Goal: Task Accomplishment & Management: Complete application form

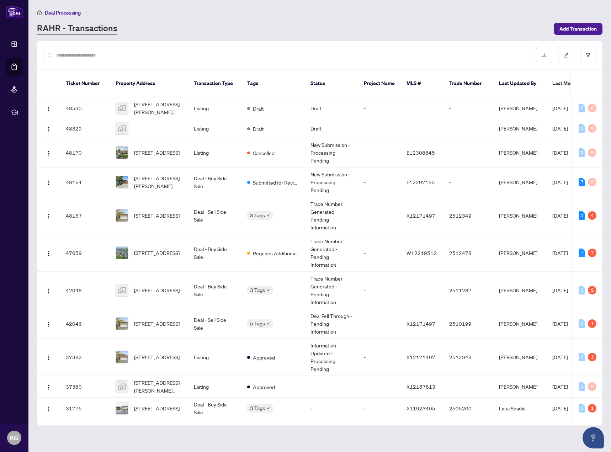
click at [55, 11] on span "Deal Processing" at bounding box center [63, 13] width 36 height 6
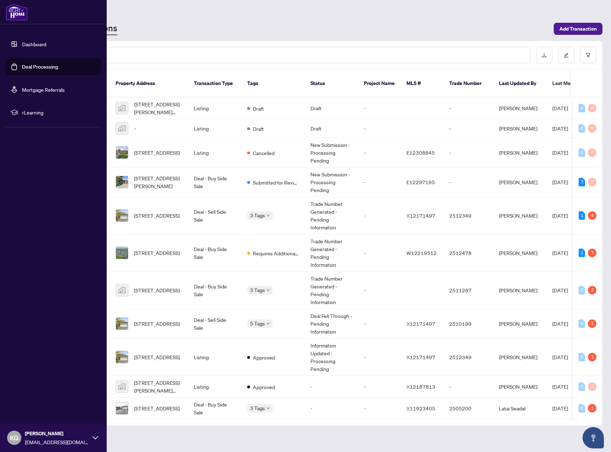
click at [44, 64] on link "Deal Processing" at bounding box center [40, 67] width 36 height 6
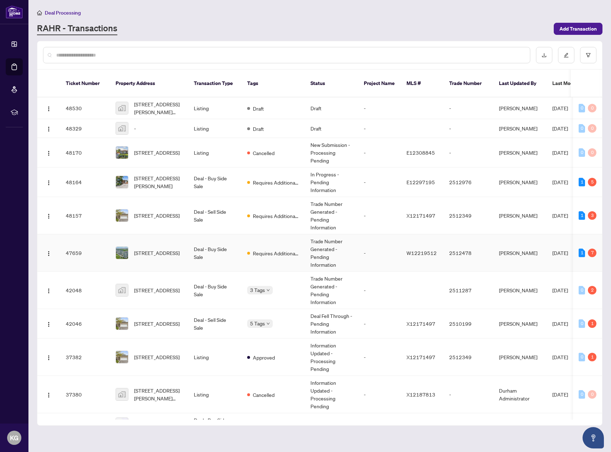
click at [326, 246] on td "Trade Number Generated - Pending Information" at bounding box center [331, 252] width 53 height 37
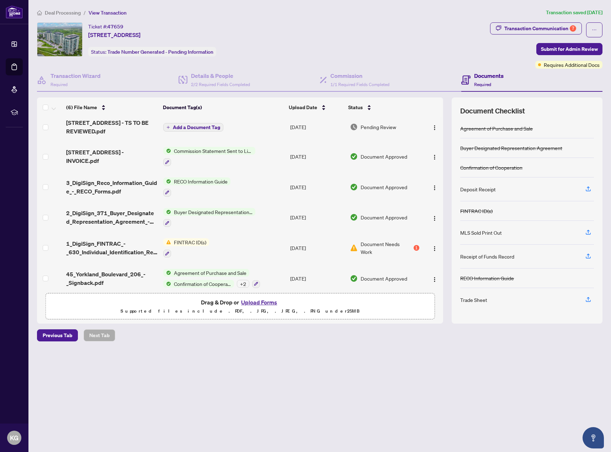
scroll to position [10, 0]
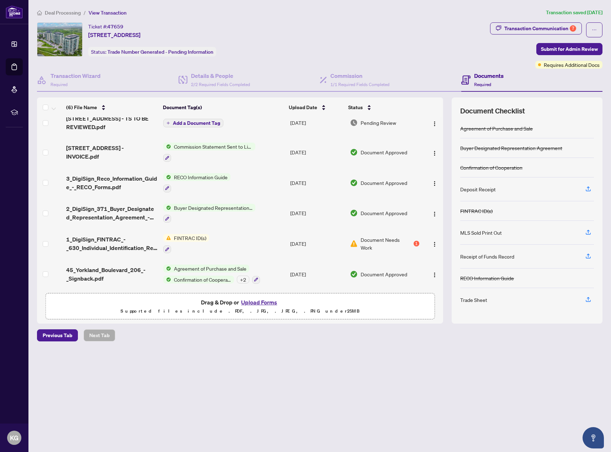
click at [364, 242] on span "Document Needs Work" at bounding box center [386, 244] width 52 height 16
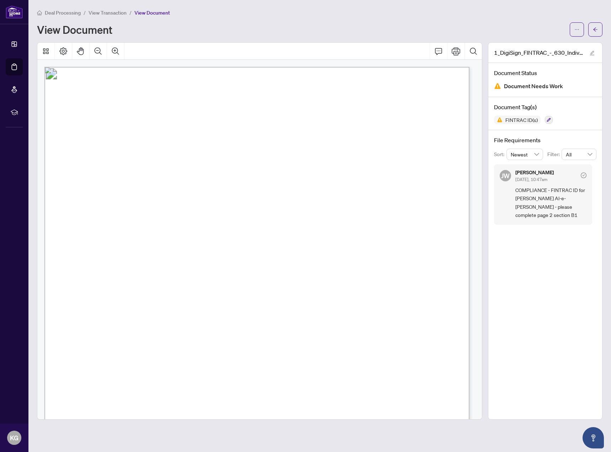
click at [543, 297] on div "1_DigiSign_FINTRAC_-_630_Individual_Identification_Record__A__-_PropTx-OREA.pdf…" at bounding box center [545, 230] width 114 height 377
click at [594, 24] on span "button" at bounding box center [595, 29] width 5 height 11
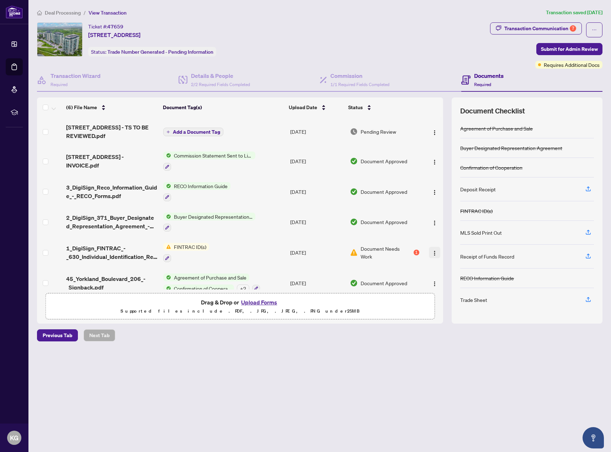
click at [434, 252] on img "button" at bounding box center [435, 253] width 6 height 6
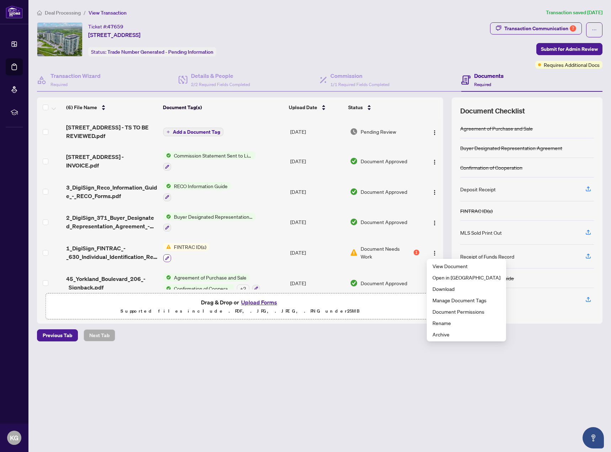
click at [165, 258] on icon "button" at bounding box center [167, 258] width 4 height 4
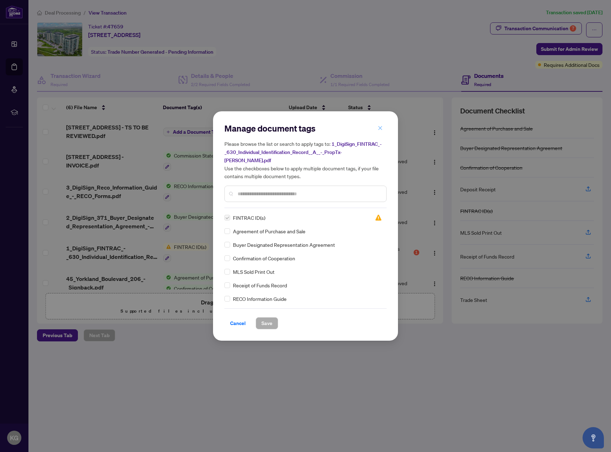
click at [381, 130] on icon "close" at bounding box center [379, 127] width 5 height 5
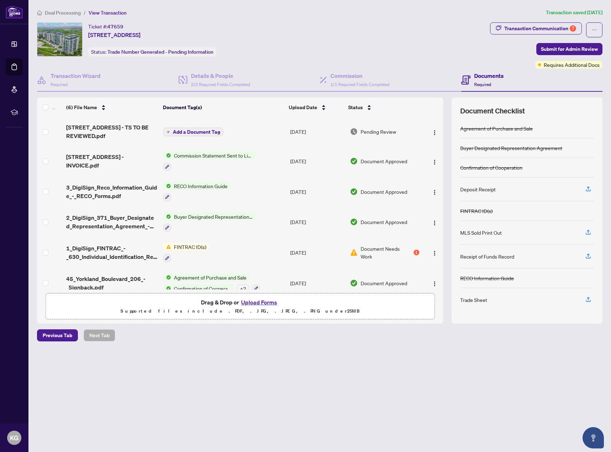
click at [261, 301] on button "Upload Forms" at bounding box center [259, 302] width 40 height 9
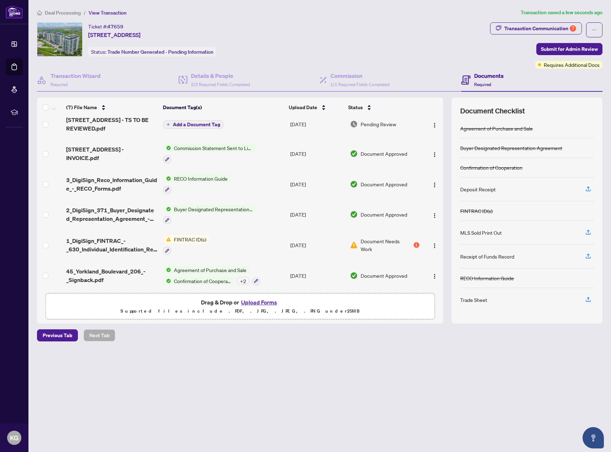
scroll to position [39, 0]
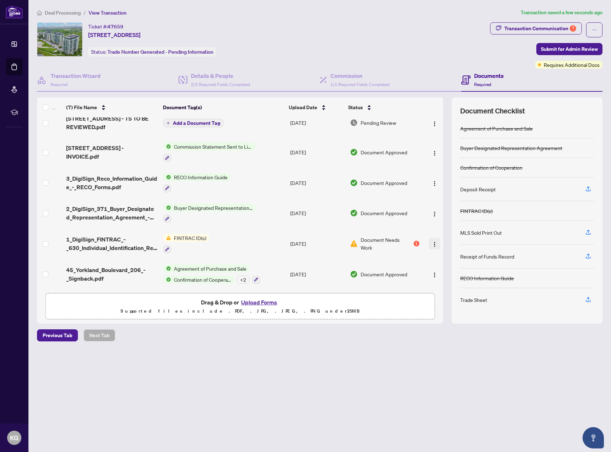
click at [432, 243] on img "button" at bounding box center [435, 244] width 6 height 6
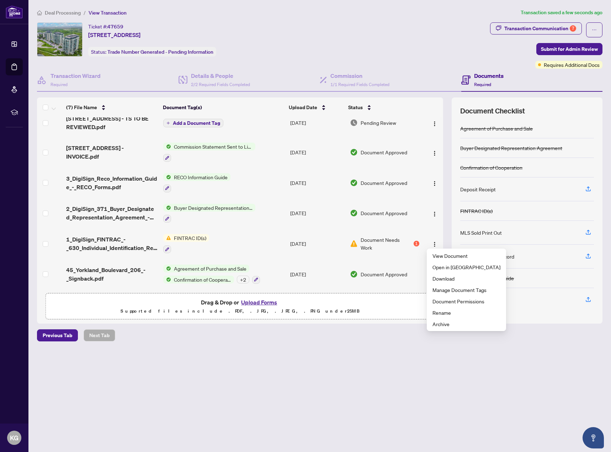
click at [259, 377] on main "Deal Processing / View Transaction Transaction saved a few seconds ago Ticket #…" at bounding box center [319, 226] width 582 height 452
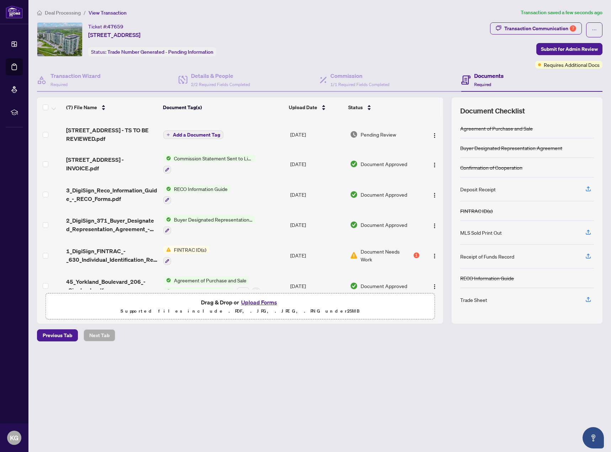
scroll to position [0, 0]
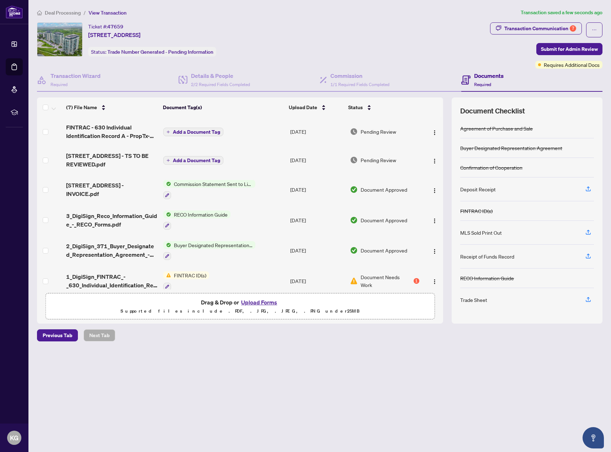
click at [215, 129] on span "Add a Document Tag" at bounding box center [196, 131] width 47 height 5
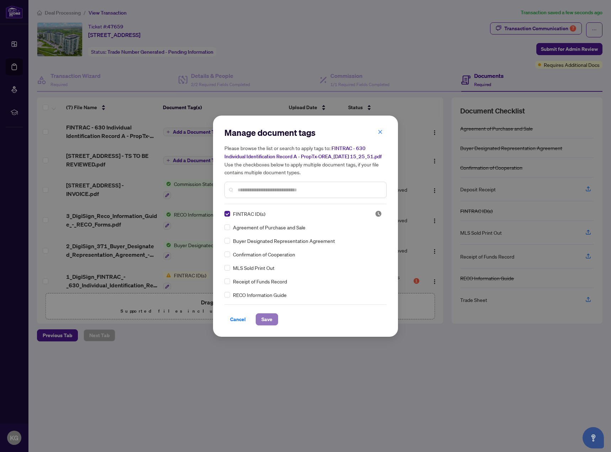
drag, startPoint x: 272, startPoint y: 322, endPoint x: 273, endPoint y: 316, distance: 6.6
click at [272, 321] on span "Save" at bounding box center [266, 319] width 11 height 11
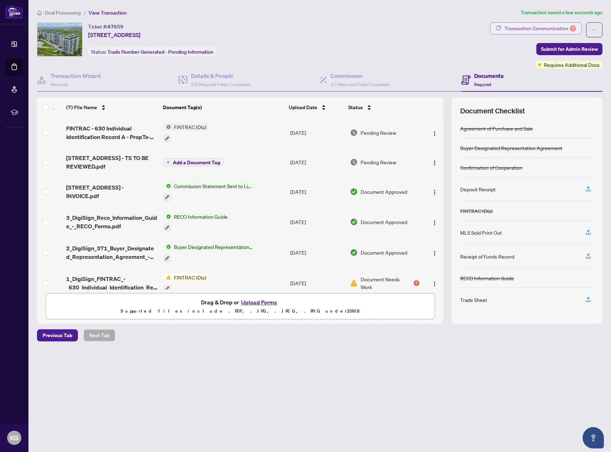
click at [532, 23] on div "Transaction Communication 7" at bounding box center [540, 28] width 72 height 11
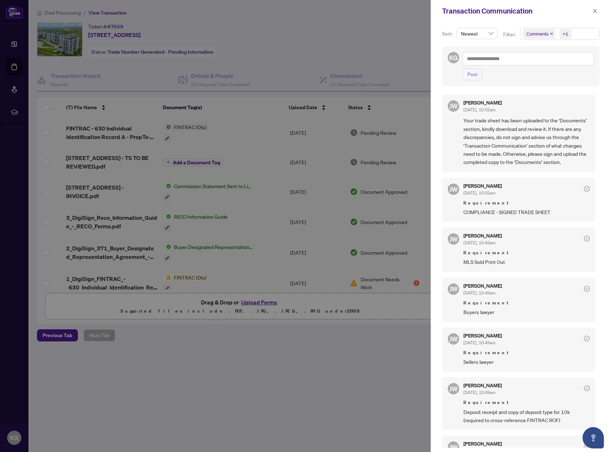
click at [299, 381] on div at bounding box center [305, 226] width 611 height 452
click at [596, 10] on button "button" at bounding box center [594, 11] width 9 height 9
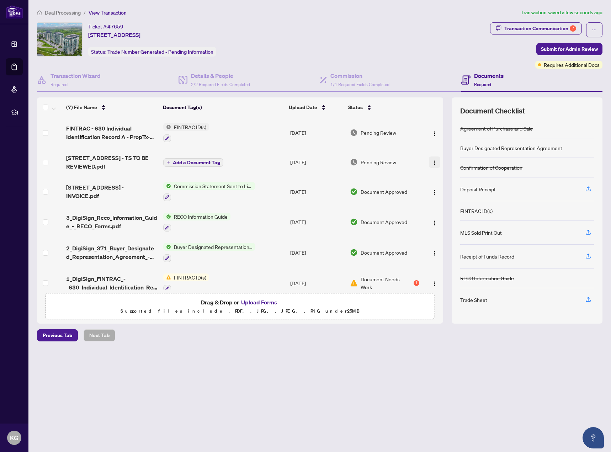
click at [435, 161] on img "button" at bounding box center [435, 163] width 6 height 6
click at [445, 202] on span "Download" at bounding box center [466, 199] width 68 height 8
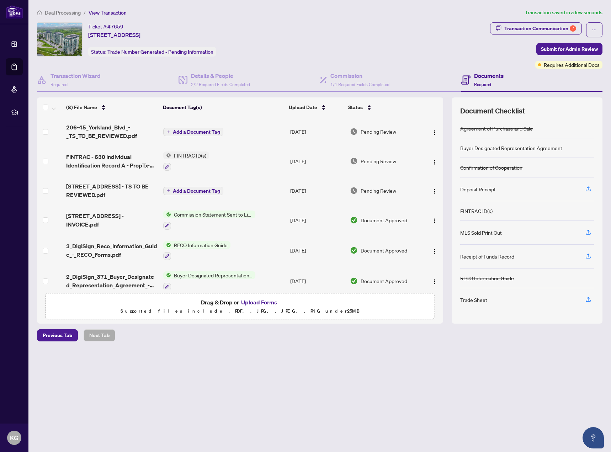
click at [188, 129] on span "Add a Document Tag" at bounding box center [196, 131] width 47 height 5
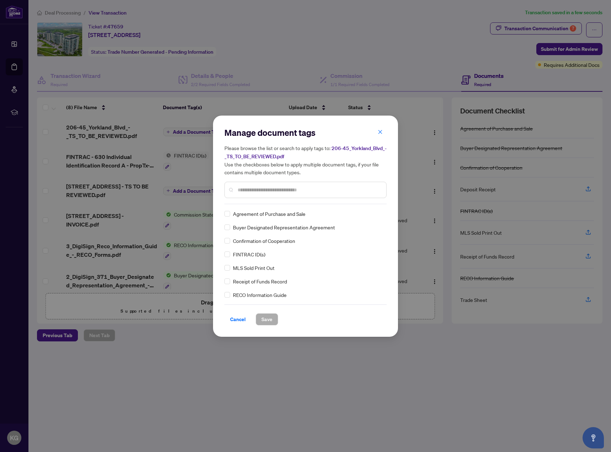
scroll to position [118, 0]
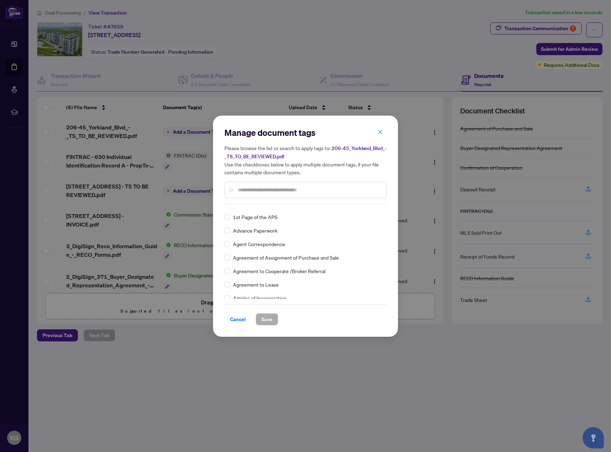
click at [311, 188] on input "text" at bounding box center [308, 190] width 143 height 8
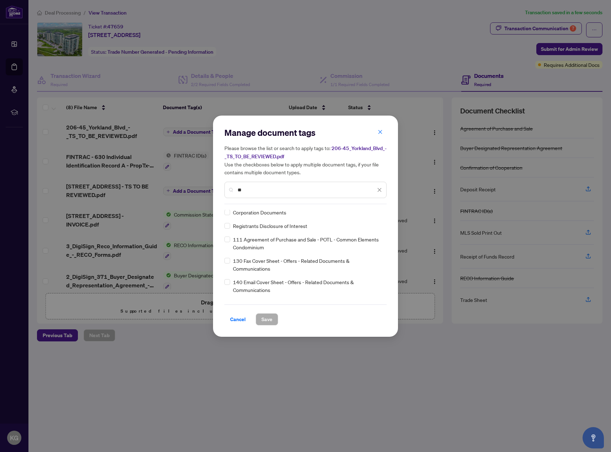
scroll to position [0, 0]
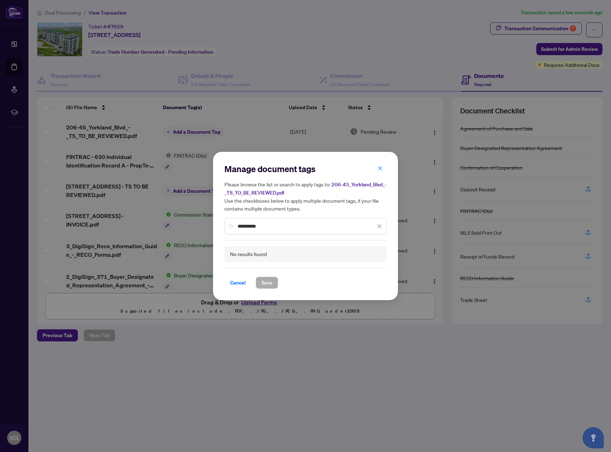
click at [249, 227] on input "**********" at bounding box center [306, 226] width 138 height 8
type input "**********"
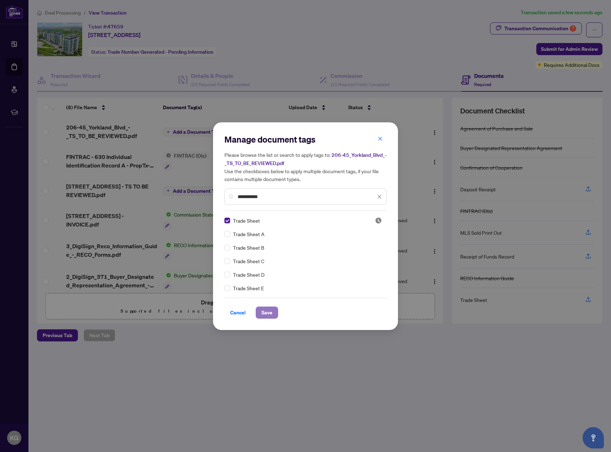
click at [269, 313] on span "Save" at bounding box center [266, 312] width 11 height 11
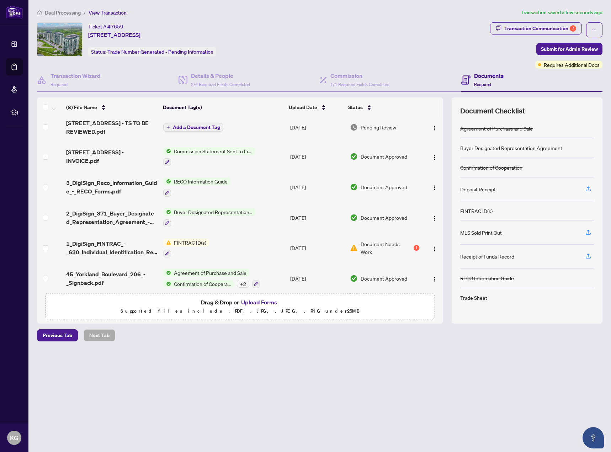
scroll to position [71, 0]
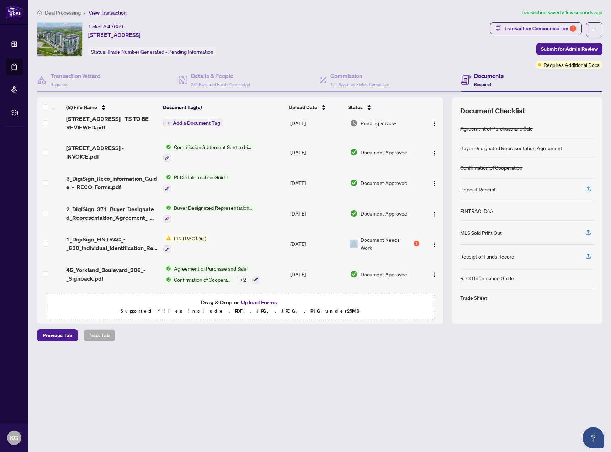
click at [357, 241] on div "Document Needs Work 1" at bounding box center [384, 244] width 69 height 16
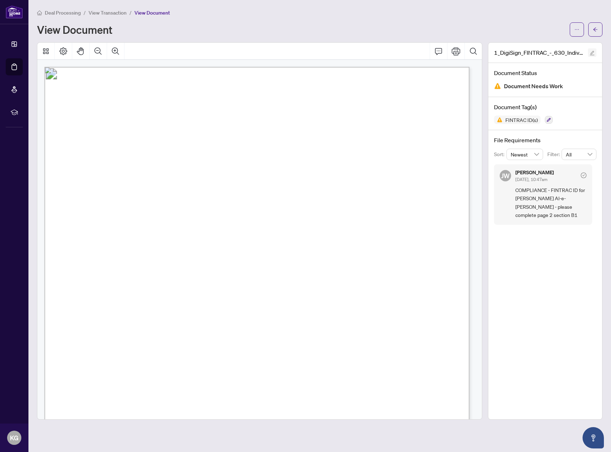
click at [590, 52] on icon "edit" at bounding box center [591, 52] width 5 height 5
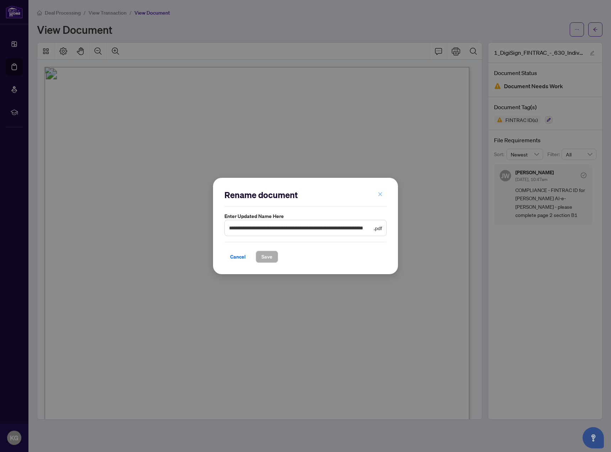
click at [382, 192] on icon "close" at bounding box center [379, 194] width 5 height 5
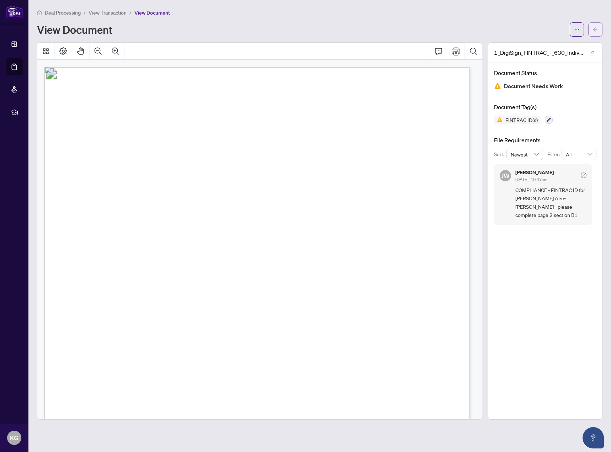
click at [599, 24] on button "button" at bounding box center [595, 29] width 14 height 14
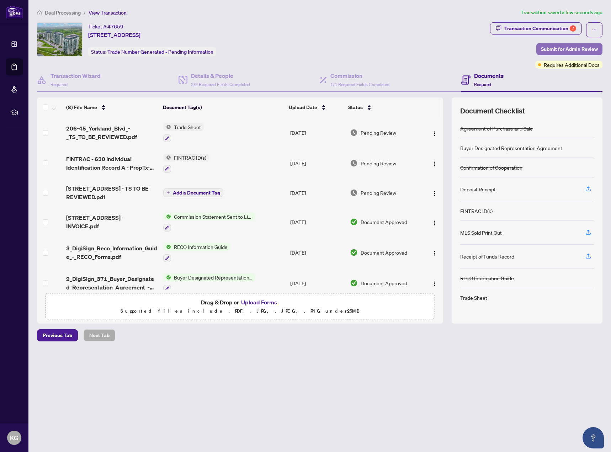
click at [575, 47] on span "Submit for Admin Review" at bounding box center [569, 48] width 57 height 11
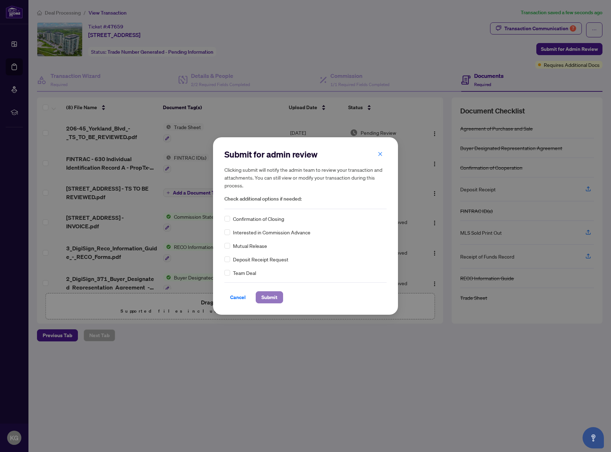
click at [267, 295] on span "Submit" at bounding box center [269, 296] width 16 height 11
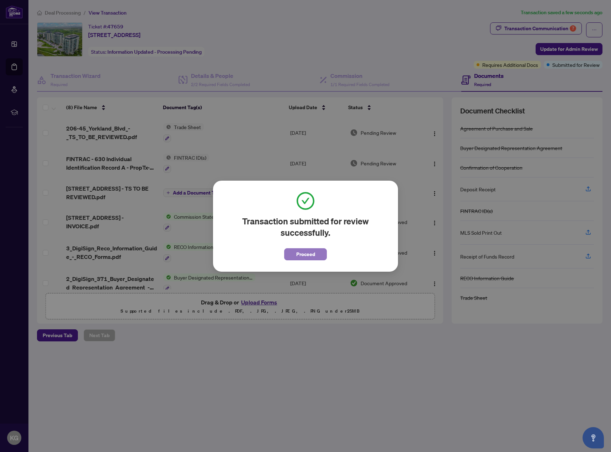
click at [307, 250] on span "Proceed" at bounding box center [305, 253] width 19 height 11
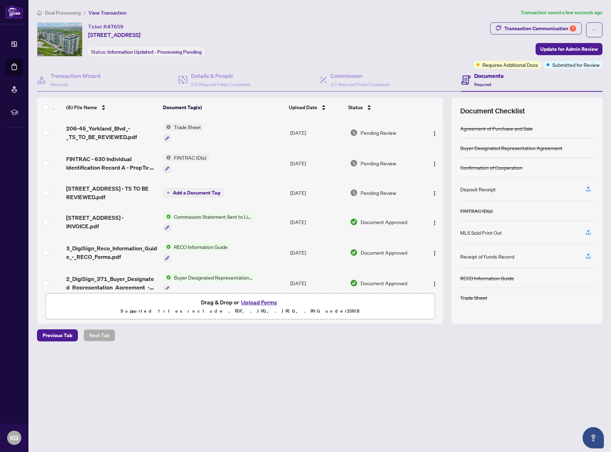
click at [71, 11] on span "Deal Processing" at bounding box center [63, 13] width 36 height 6
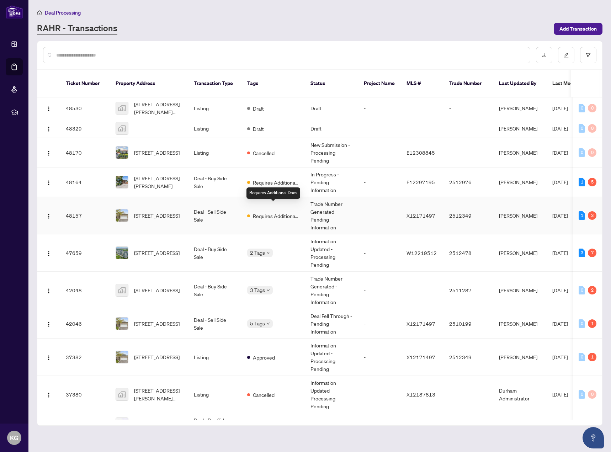
click at [267, 212] on span "Requires Additional Docs" at bounding box center [276, 216] width 46 height 8
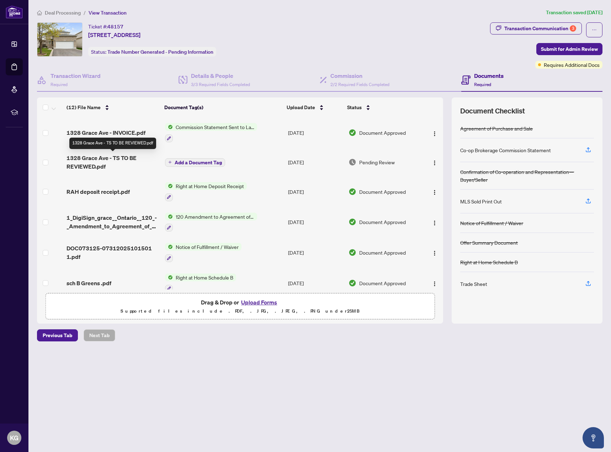
click at [95, 162] on span "1328 Grace Ave - TS TO BE REVIEWED.pdf" at bounding box center [112, 162] width 92 height 17
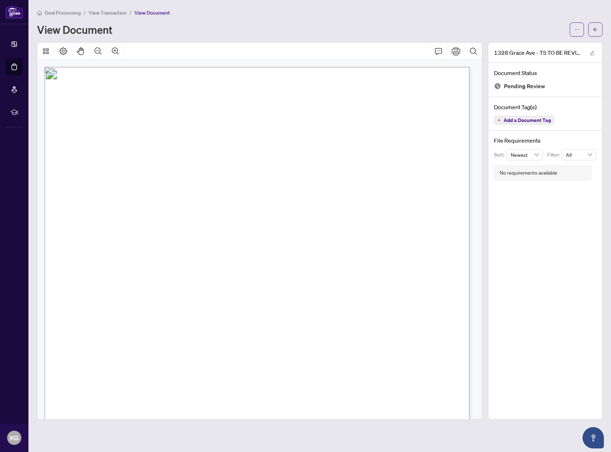
click at [107, 14] on span "View Transaction" at bounding box center [108, 13] width 38 height 6
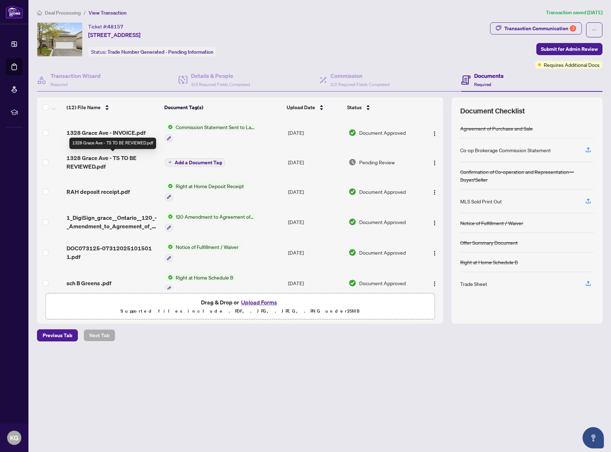
click at [89, 163] on span "1328 Grace Ave - TS TO BE REVIEWED.pdf" at bounding box center [112, 162] width 92 height 17
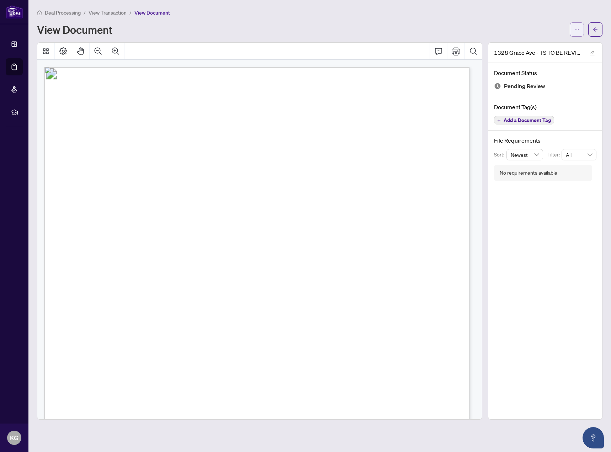
click at [578, 30] on icon "ellipsis" at bounding box center [576, 29] width 5 height 5
click at [542, 44] on span "Download" at bounding box center [551, 45] width 54 height 8
click at [288, 19] on div "Deal Processing / View Transaction / View Document View Document" at bounding box center [319, 23] width 565 height 28
click at [594, 28] on icon "arrow-left" at bounding box center [595, 29] width 5 height 5
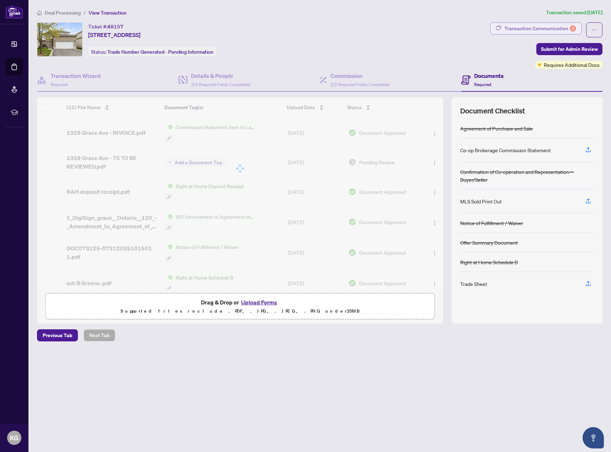
click at [507, 30] on div "Transaction Communication 3" at bounding box center [540, 28] width 72 height 11
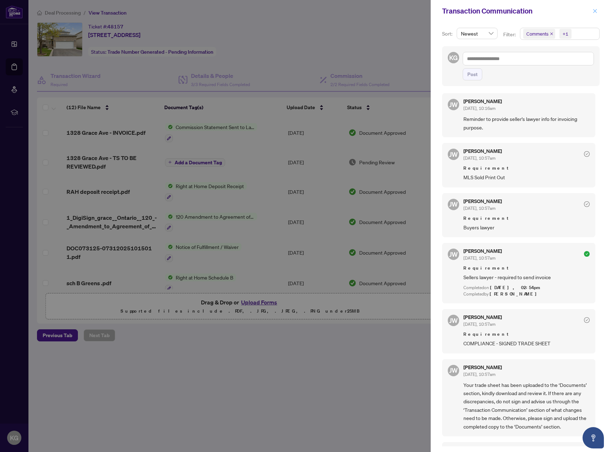
click at [594, 13] on icon "close" at bounding box center [594, 11] width 5 height 5
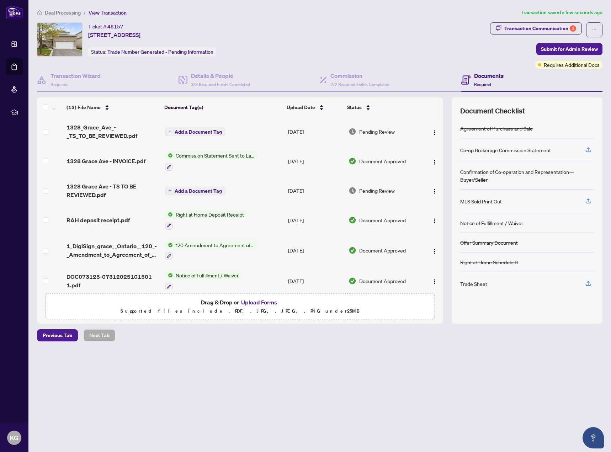
click at [218, 131] on span "Add a Document Tag" at bounding box center [198, 131] width 47 height 5
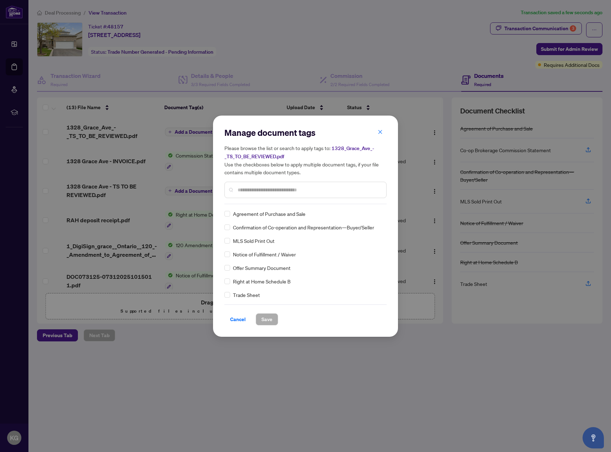
click at [280, 188] on input "text" at bounding box center [308, 190] width 143 height 8
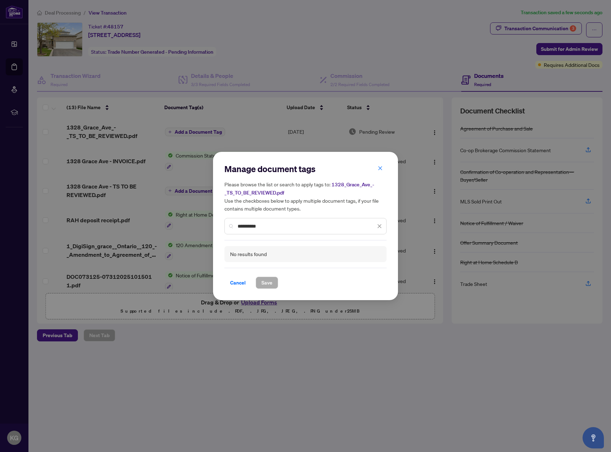
click at [250, 227] on input "**********" at bounding box center [306, 226] width 138 height 8
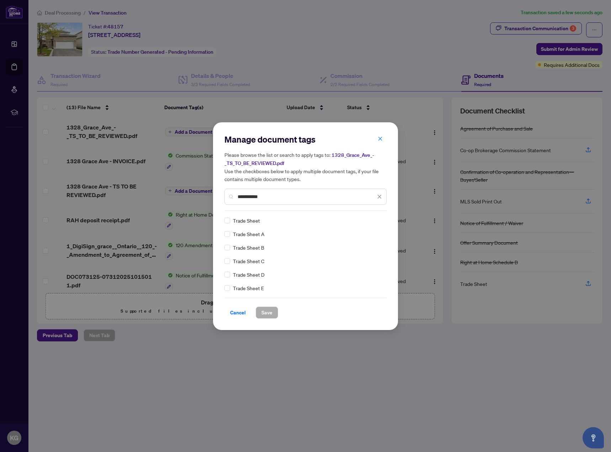
type input "**********"
click at [267, 310] on span "Save" at bounding box center [266, 312] width 11 height 11
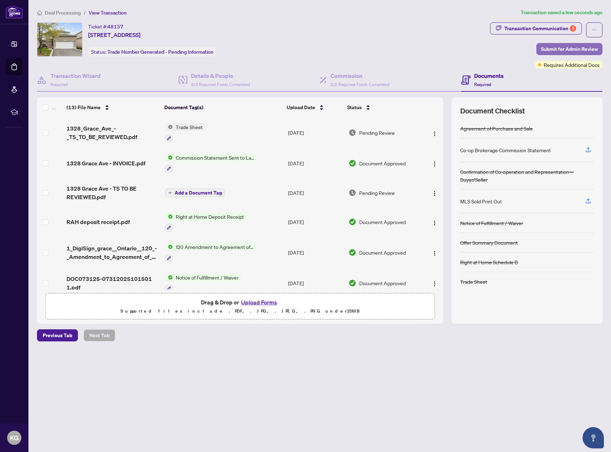
click at [565, 49] on span "Submit for Admin Review" at bounding box center [569, 48] width 57 height 11
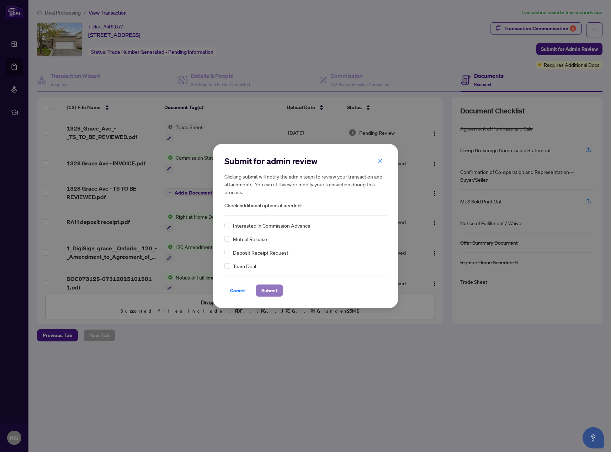
click at [277, 291] on span "Submit" at bounding box center [269, 290] width 16 height 11
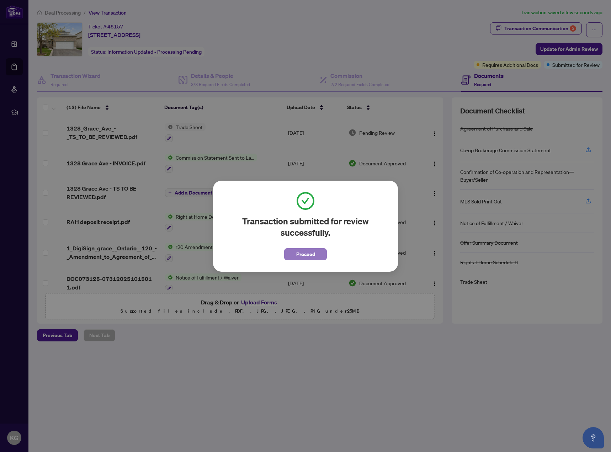
click at [297, 255] on span "Proceed" at bounding box center [305, 253] width 19 height 11
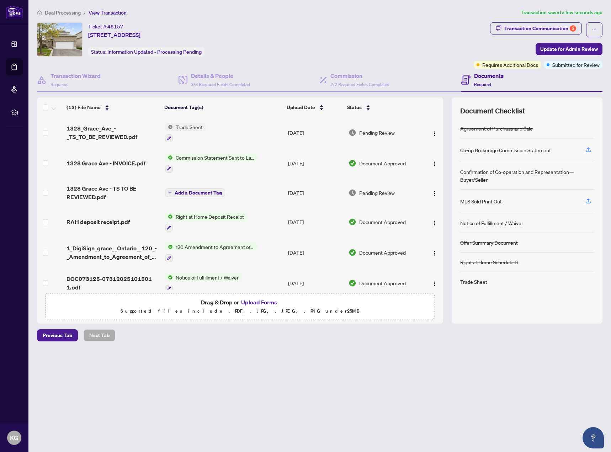
click at [66, 9] on li "Deal Processing" at bounding box center [59, 13] width 44 height 8
click at [66, 10] on span "Deal Processing" at bounding box center [63, 13] width 36 height 6
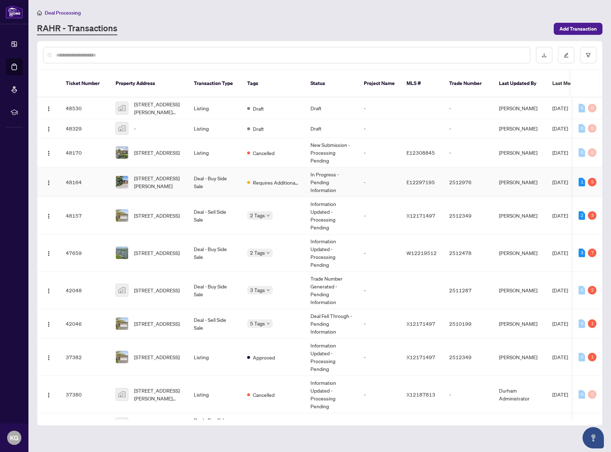
click at [328, 174] on td "In Progress - Pending Information" at bounding box center [331, 182] width 53 height 30
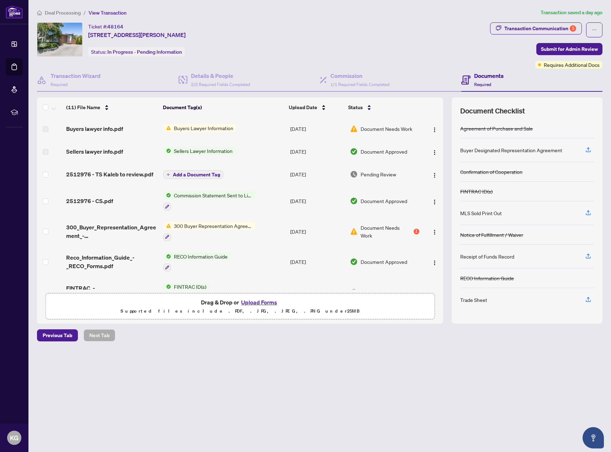
click at [376, 127] on span "Document Needs Work" at bounding box center [386, 129] width 52 height 8
click at [208, 134] on td "Buyers Lawyer Information" at bounding box center [223, 128] width 127 height 23
click at [208, 129] on span "Buyers Lawyer Information" at bounding box center [203, 128] width 65 height 8
click at [357, 229] on div "Document Needs Work 1" at bounding box center [384, 232] width 69 height 16
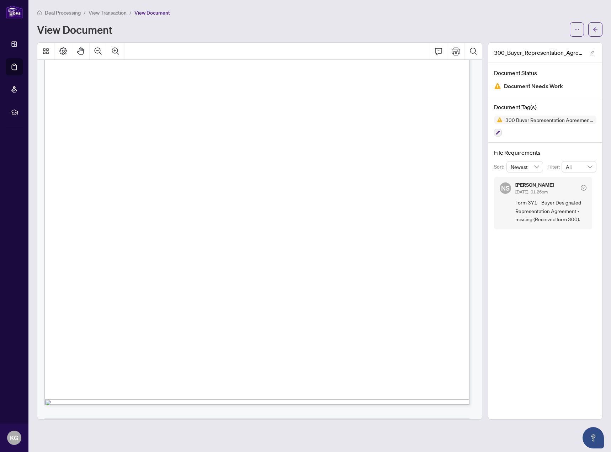
scroll to position [1037, 0]
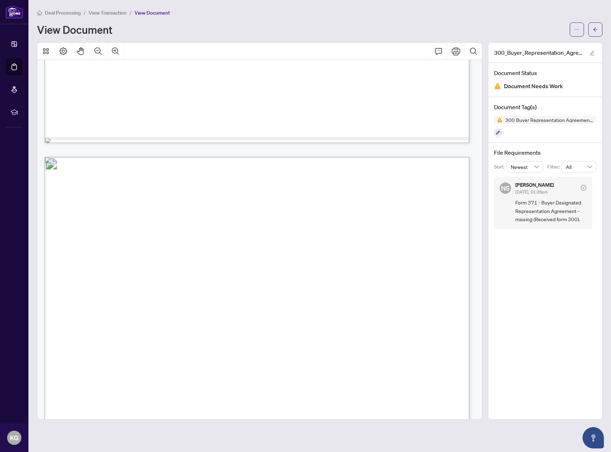
click at [210, 24] on div "View Document" at bounding box center [301, 29] width 528 height 11
click at [598, 30] on button "button" at bounding box center [595, 29] width 14 height 14
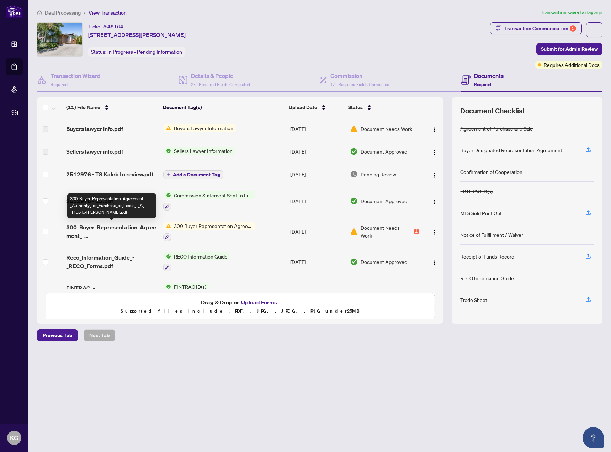
click at [118, 224] on span "300_Buyer_Representation_Agreement_-_Authority_for_Purchase_or_Lease_-_A_-_Prop…" at bounding box center [111, 231] width 91 height 17
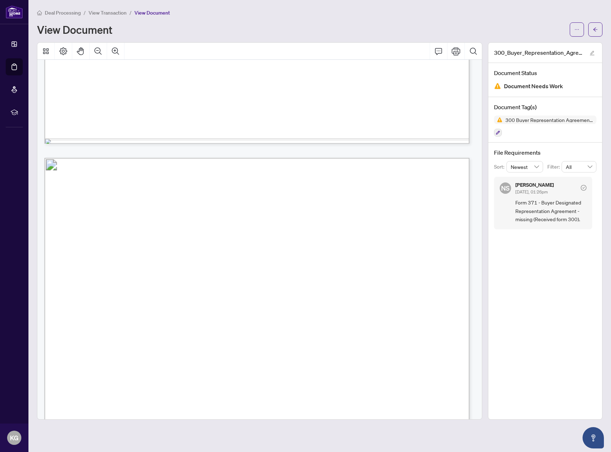
scroll to position [474, 0]
click at [591, 53] on icon "edit" at bounding box center [592, 53] width 5 height 5
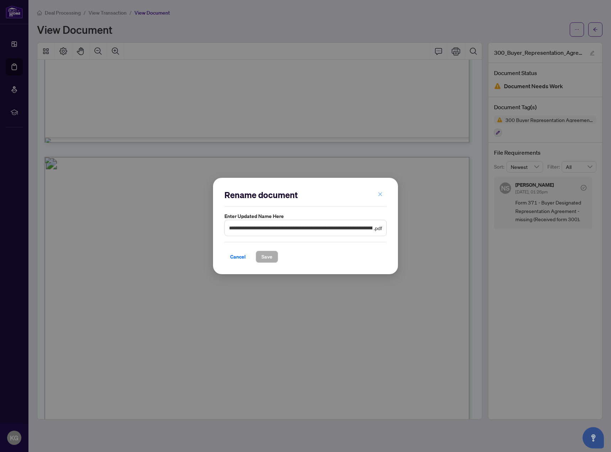
click at [376, 191] on button "button" at bounding box center [380, 194] width 14 height 12
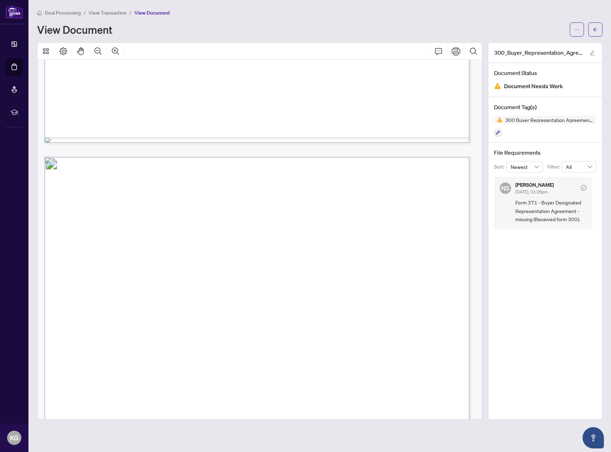
click at [561, 279] on div "300_Buyer_Representation_Agreement_-_Authority_for_Purchase_or_Lease_-_A_-_Prop…" at bounding box center [545, 230] width 114 height 377
click at [529, 187] on div "Neena Sharma Aug/19/2025, 01:26pm" at bounding box center [534, 188] width 38 height 13
click at [531, 214] on span "Form 371 - Buyer Designated Representation Agreement - missing (Received form 3…" at bounding box center [550, 210] width 71 height 25
click at [499, 186] on span "NS" at bounding box center [504, 187] width 11 height 11
click at [523, 185] on h5 "Neena Sharma" at bounding box center [534, 184] width 38 height 5
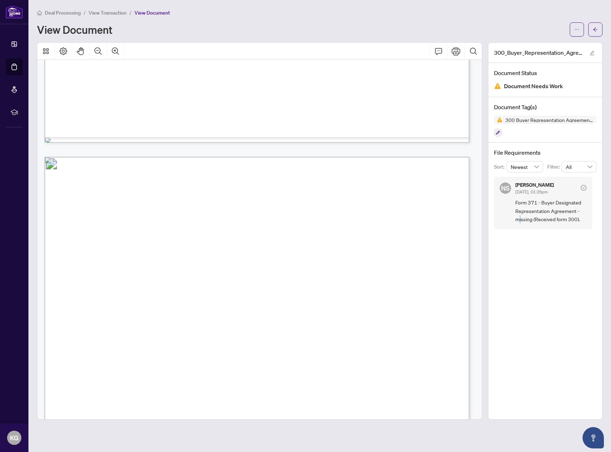
click at [520, 295] on div "300_Buyer_Representation_Agreement_-_Authority_for_Purchase_or_Lease_-_A_-_Prop…" at bounding box center [545, 230] width 114 height 377
click at [530, 331] on div "300_Buyer_Representation_Agreement_-_Authority_for_Purchase_or_Lease_-_A_-_Prop…" at bounding box center [545, 230] width 114 height 377
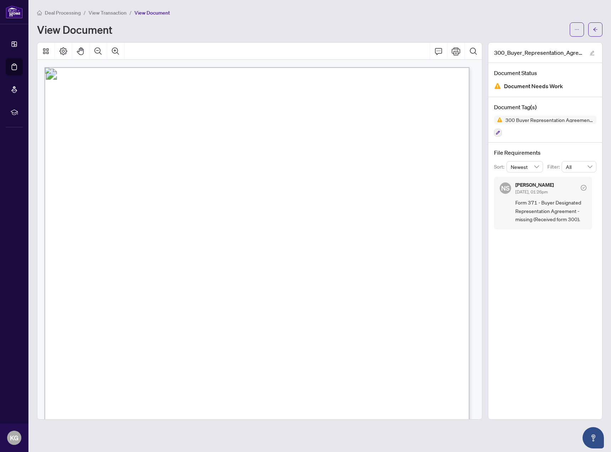
scroll to position [0, 0]
click at [223, 37] on div "Deal Processing / View Transaction / View Document View Document 300_Buyer_Repr…" at bounding box center [319, 214] width 565 height 411
click at [116, 12] on span "View Transaction" at bounding box center [108, 13] width 38 height 6
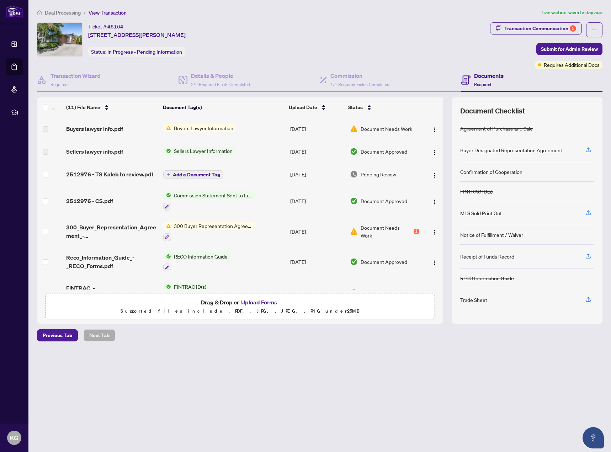
click at [369, 231] on span "Document Needs Work" at bounding box center [386, 232] width 52 height 16
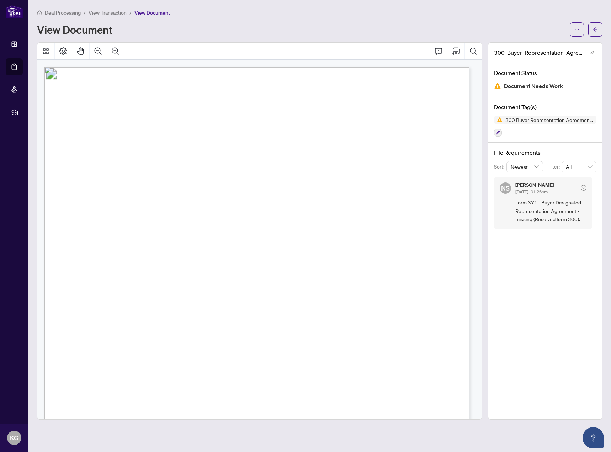
click at [330, 24] on div "View Document" at bounding box center [301, 29] width 528 height 11
click at [598, 29] on button "button" at bounding box center [595, 29] width 14 height 14
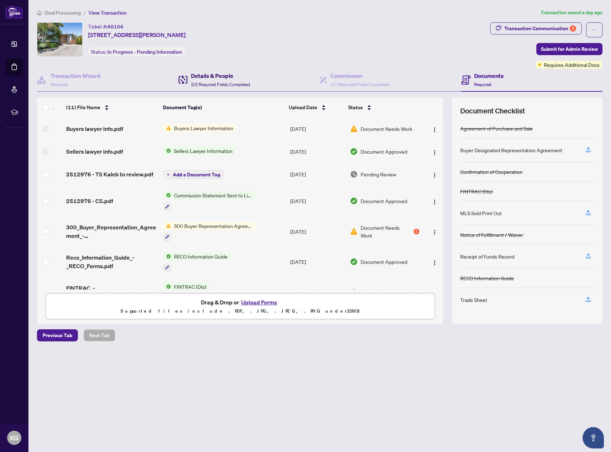
click at [208, 83] on span "2/2 Required Fields Completed" at bounding box center [220, 84] width 59 height 5
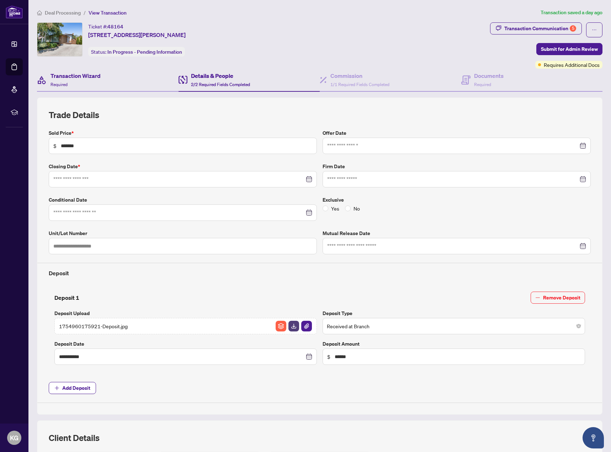
type input "**********"
click at [479, 82] on span "Required" at bounding box center [482, 84] width 17 height 5
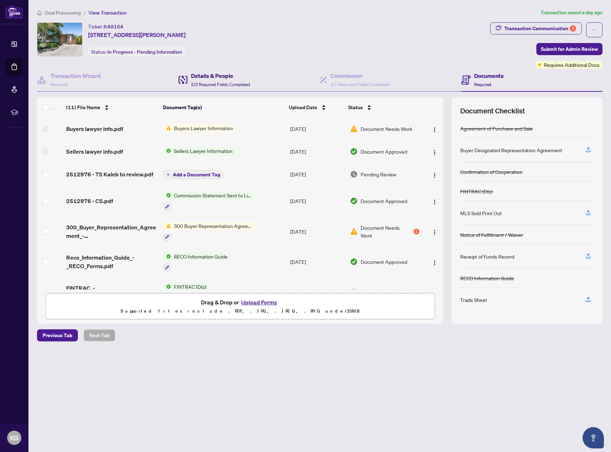
click at [219, 85] on span "2/2 Required Fields Completed" at bounding box center [220, 84] width 59 height 5
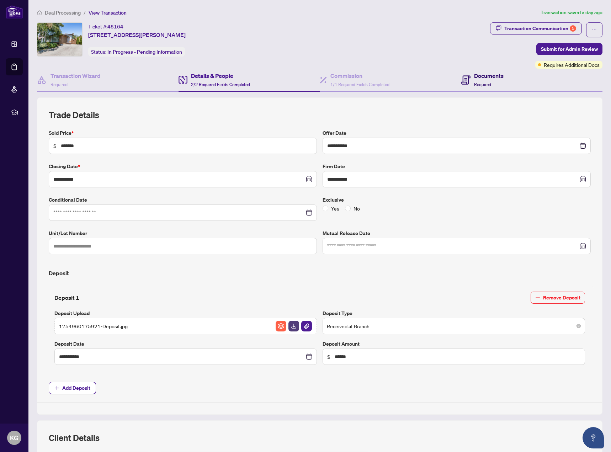
click at [462, 80] on icon at bounding box center [465, 79] width 9 height 9
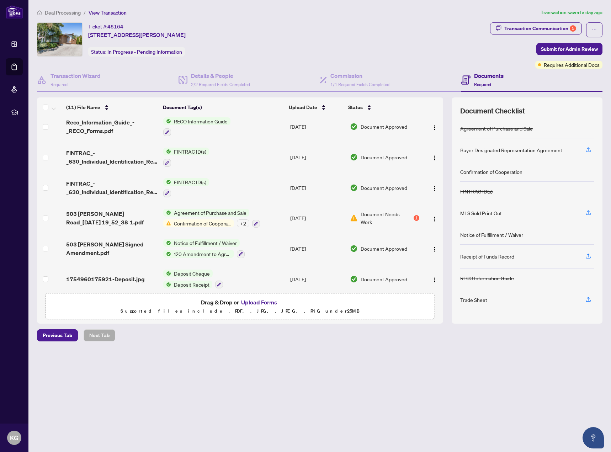
scroll to position [141, 0]
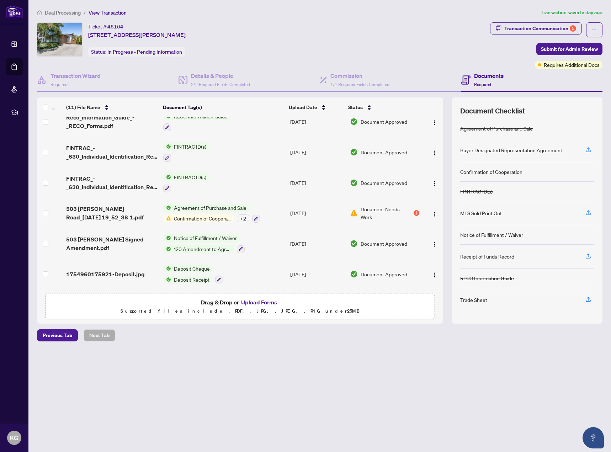
click at [373, 211] on span "Document Needs Work" at bounding box center [386, 213] width 52 height 16
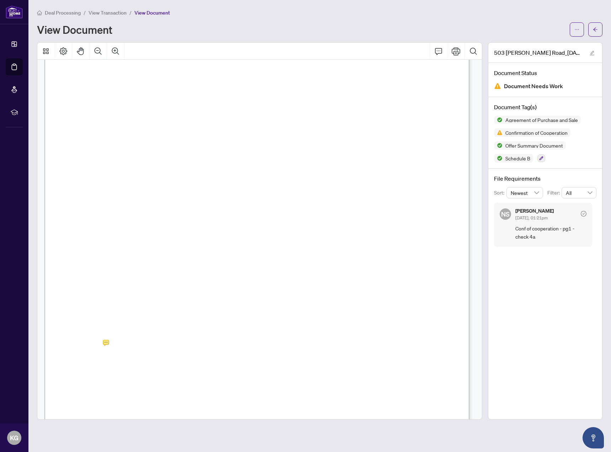
scroll to position [5112, 0]
click at [595, 30] on icon "arrow-left" at bounding box center [595, 29] width 4 height 4
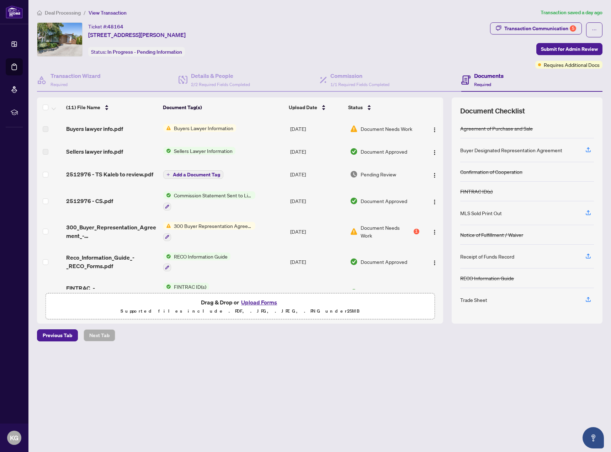
click at [54, 13] on span "Deal Processing" at bounding box center [63, 13] width 36 height 6
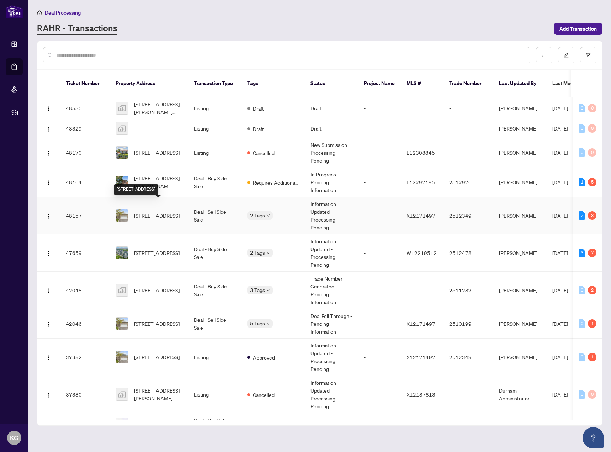
click at [153, 211] on span "[STREET_ADDRESS]" at bounding box center [156, 215] width 45 height 8
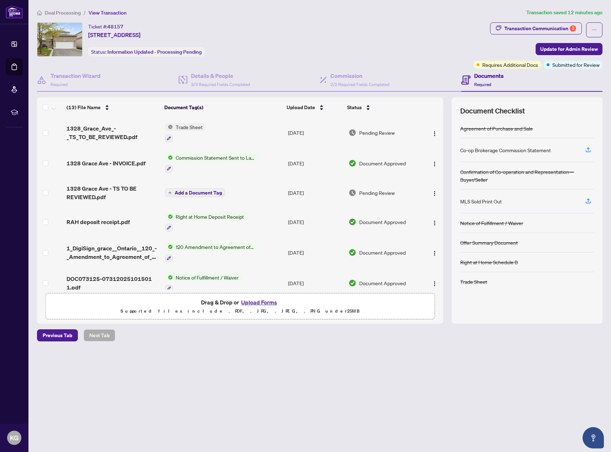
click at [366, 41] on div "Ticket #: 48157 1328 Grace Ave, Kingston, Ontario K7P 0B9, Canada Status: Infor…" at bounding box center [254, 39] width 434 height 34
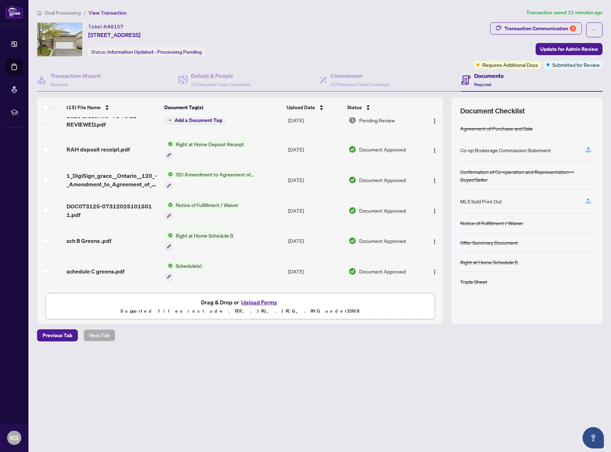
scroll to position [118, 0]
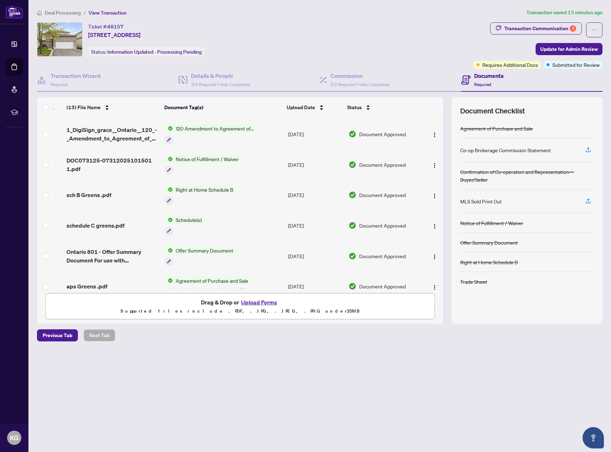
click at [449, 353] on div "Deal Processing / View Transaction Transaction saved 13 minutes ago Ticket #: 4…" at bounding box center [319, 188] width 571 height 358
click at [64, 13] on span "Deal Processing" at bounding box center [63, 13] width 36 height 6
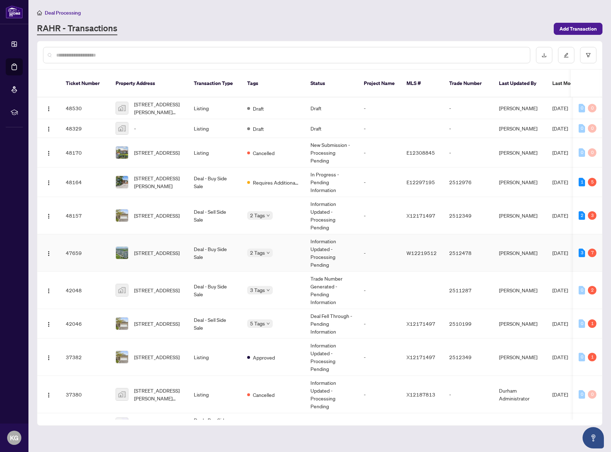
click at [207, 242] on td "Deal - Buy Side Sale" at bounding box center [214, 252] width 53 height 37
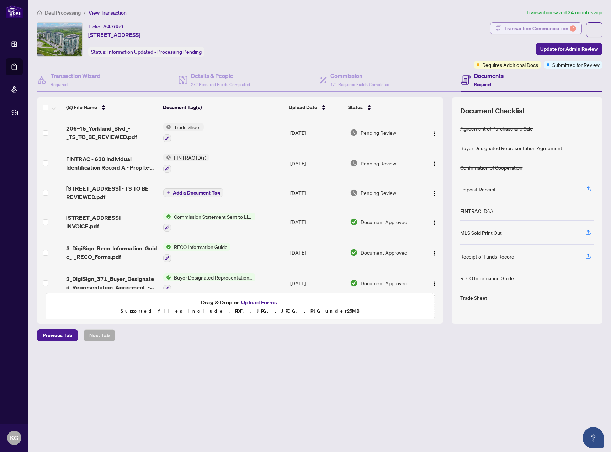
click at [566, 30] on div "Transaction Communication 7" at bounding box center [540, 28] width 72 height 11
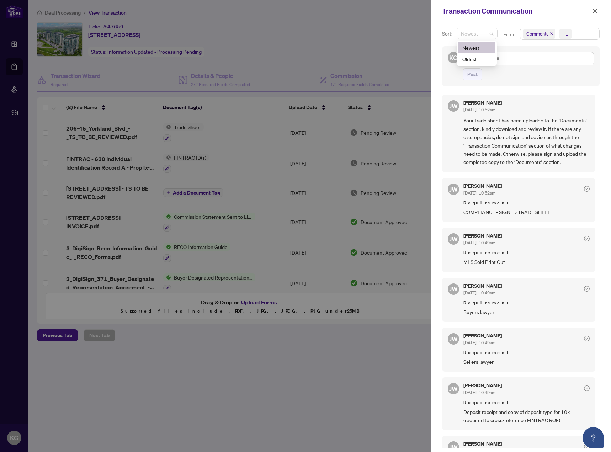
click at [489, 35] on span "Newest" at bounding box center [477, 33] width 32 height 11
click at [491, 32] on span "Newest" at bounding box center [477, 33] width 32 height 11
click at [575, 32] on span "Comments +1" at bounding box center [559, 33] width 79 height 11
click at [525, 63] on span "Select Comments" at bounding box center [527, 63] width 6 height 6
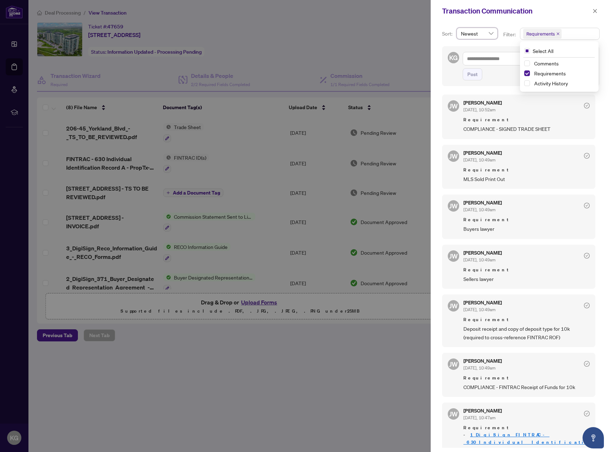
click at [435, 118] on div "Sort: Newest Newest desc asc Newest Oldest Filter: Requirements Select All Comm…" at bounding box center [520, 237] width 180 height 430
click at [328, 343] on div at bounding box center [305, 226] width 611 height 452
click at [593, 7] on span "button" at bounding box center [594, 10] width 5 height 11
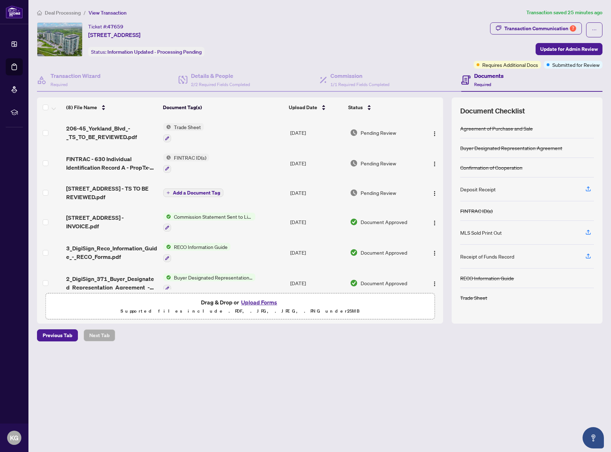
click at [66, 13] on span "Deal Processing" at bounding box center [63, 13] width 36 height 6
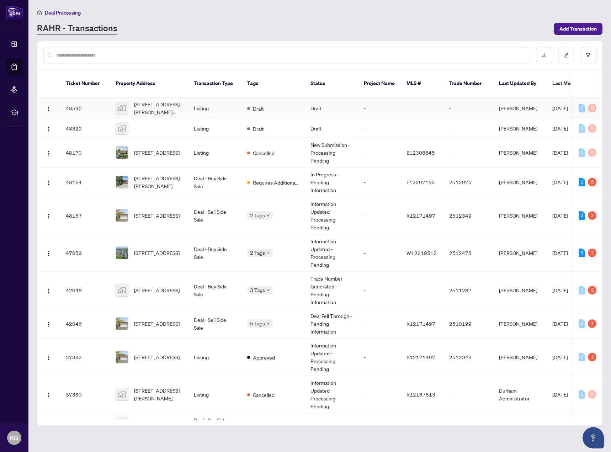
click at [336, 97] on td "Draft" at bounding box center [331, 108] width 53 height 22
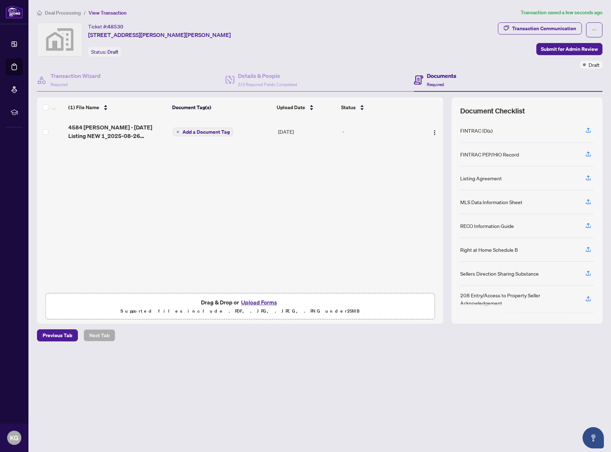
click at [215, 134] on span "Add a Document Tag" at bounding box center [205, 131] width 47 height 5
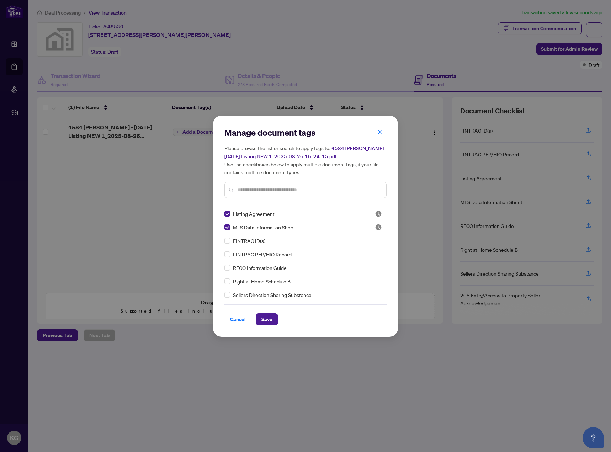
scroll to position [118, 0]
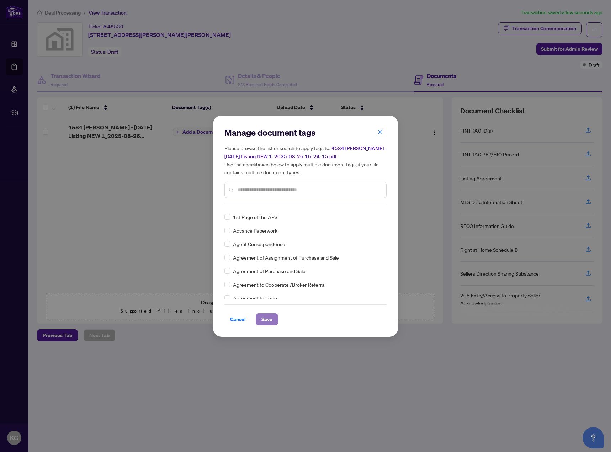
click at [267, 318] on span "Save" at bounding box center [266, 319] width 11 height 11
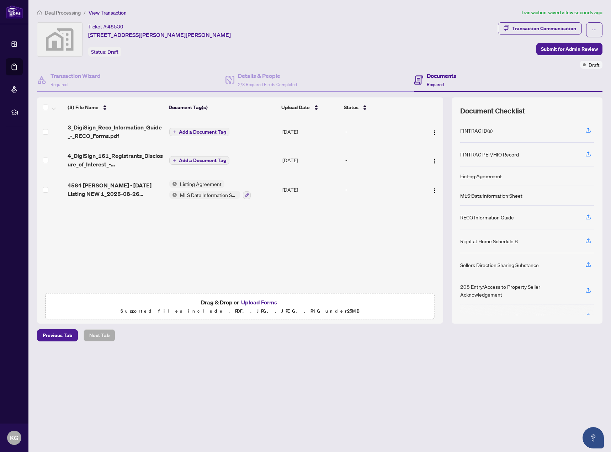
click at [219, 130] on span "Add a Document Tag" at bounding box center [202, 131] width 47 height 5
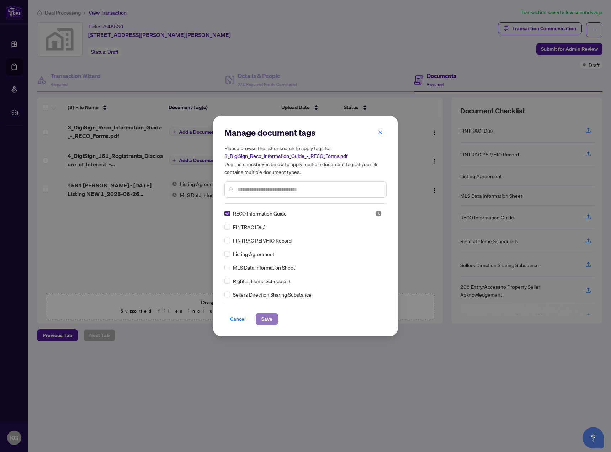
click at [260, 316] on button "Save" at bounding box center [267, 319] width 22 height 12
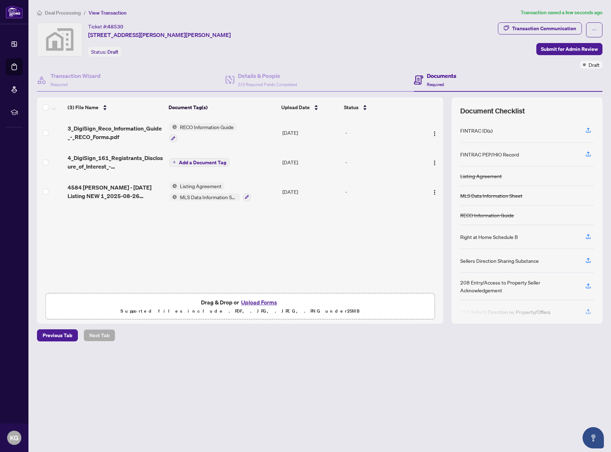
click at [203, 162] on span "Add a Document Tag" at bounding box center [202, 162] width 47 height 5
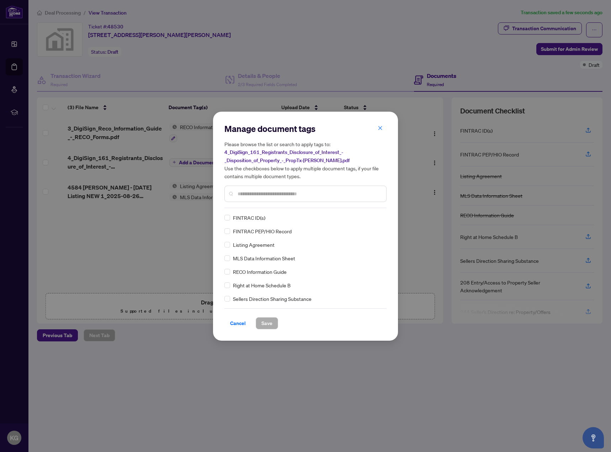
click at [289, 194] on input "text" at bounding box center [308, 194] width 143 height 8
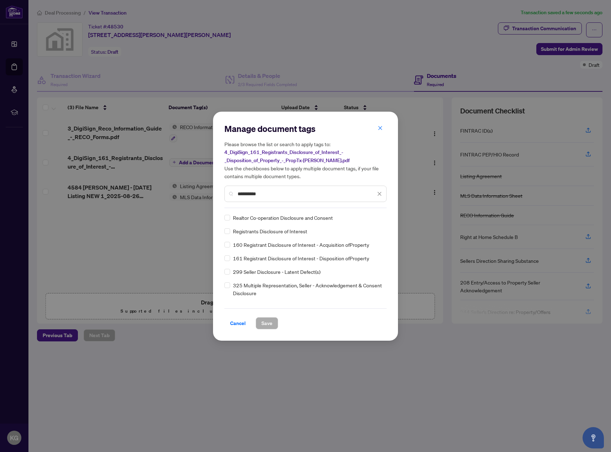
type input "**********"
click at [265, 325] on span "Save" at bounding box center [266, 322] width 11 height 11
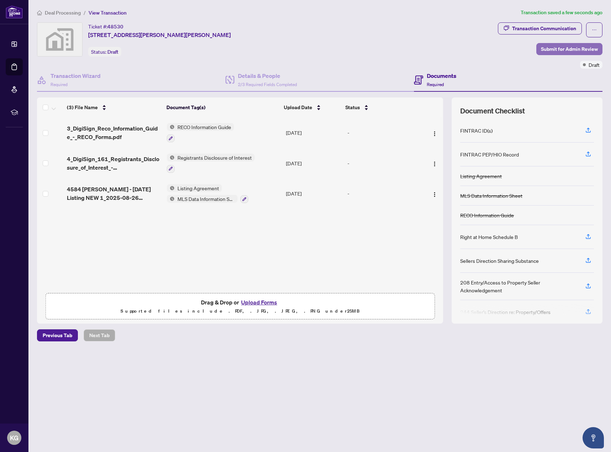
click at [568, 44] on span "Submit for Admin Review" at bounding box center [569, 48] width 57 height 11
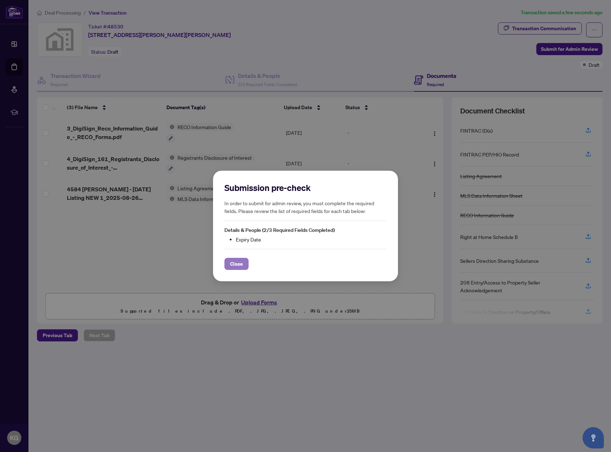
click at [240, 263] on span "Close" at bounding box center [236, 263] width 13 height 11
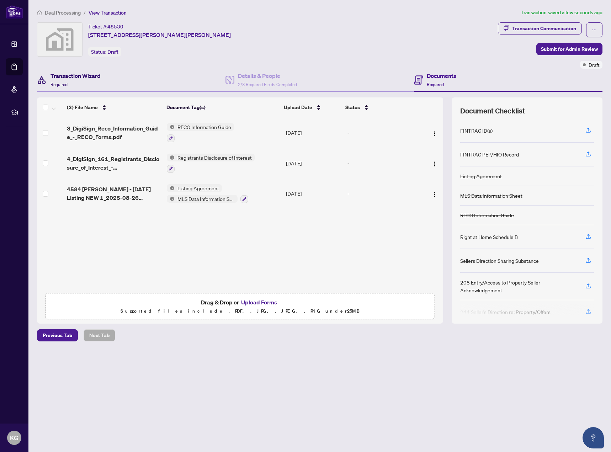
click at [81, 76] on h4 "Transaction Wizard" at bounding box center [75, 75] width 50 height 9
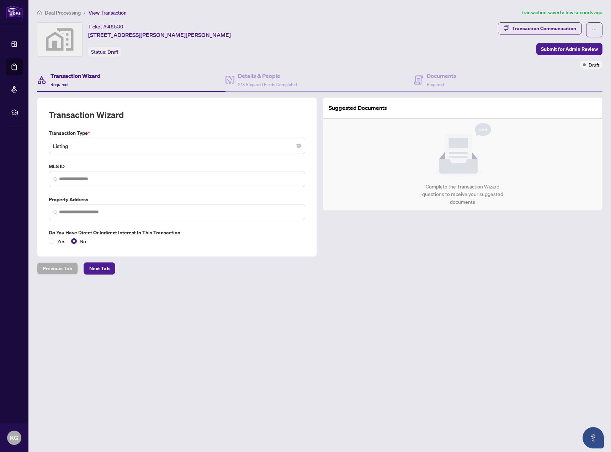
type input "**********"
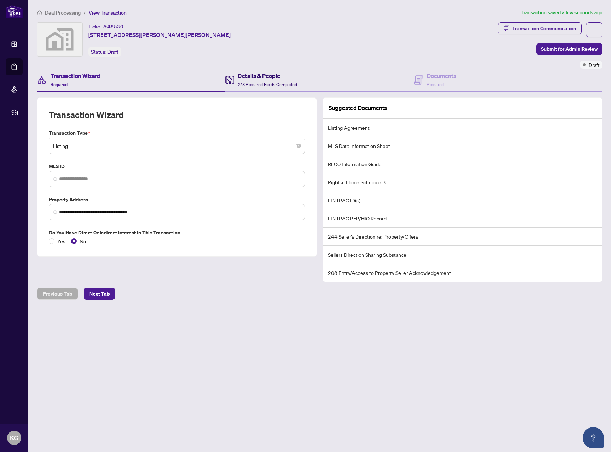
click at [242, 80] on div "Details & People 2/3 Required Fields Completed" at bounding box center [267, 79] width 59 height 17
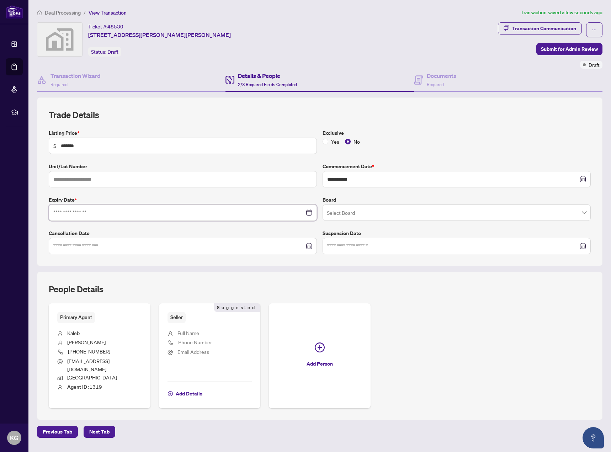
click at [136, 213] on input at bounding box center [178, 213] width 251 height 8
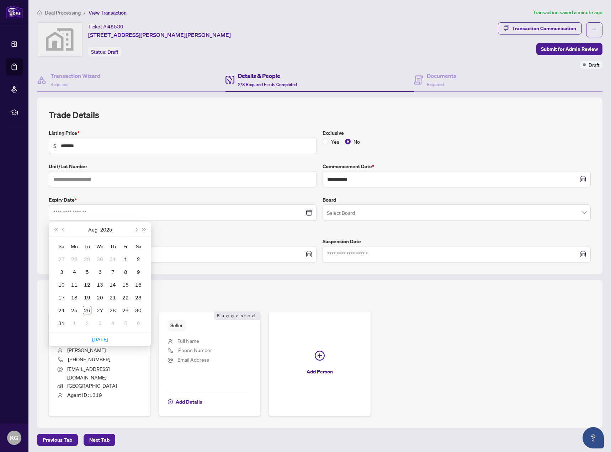
click at [139, 229] on button "Next month (PageDown)" at bounding box center [136, 229] width 8 height 14
click at [138, 229] on button "Next month (PageDown)" at bounding box center [136, 229] width 8 height 14
type input "**********"
click at [124, 312] on div "31" at bounding box center [125, 310] width 9 height 9
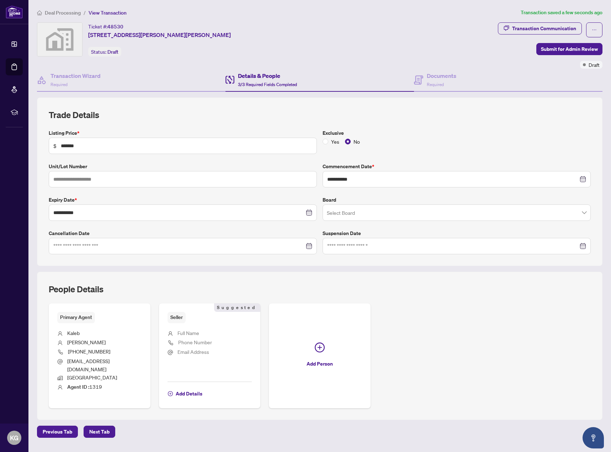
click at [382, 36] on div "Ticket #: 48530 4584 Abigail Lane, Lincoln, ON, Canada Status: Draft" at bounding box center [266, 39] width 458 height 34
click at [419, 74] on span at bounding box center [418, 79] width 9 height 17
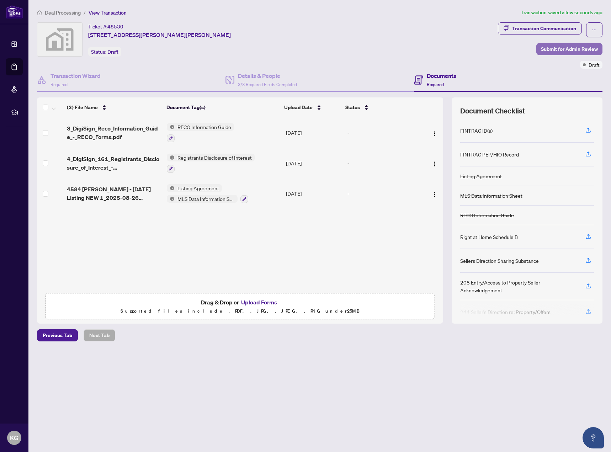
click at [567, 48] on span "Submit for Admin Review" at bounding box center [569, 48] width 57 height 11
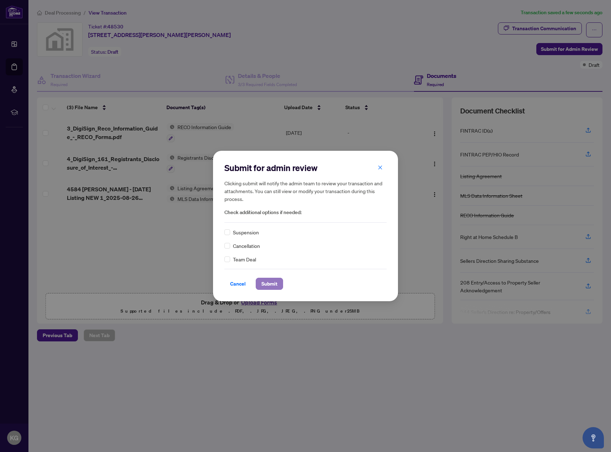
click at [262, 284] on span "Submit" at bounding box center [269, 283] width 16 height 11
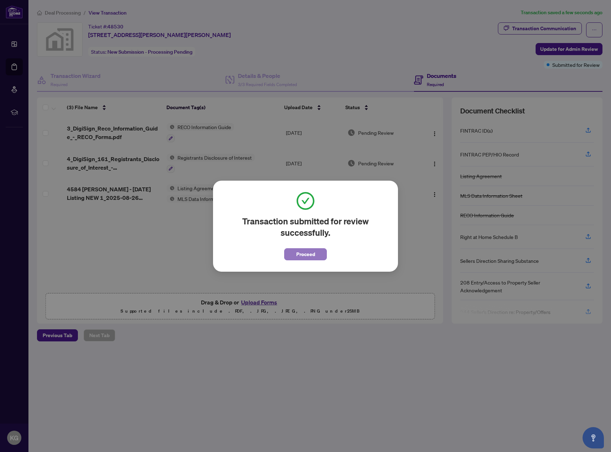
click at [323, 256] on button "Proceed" at bounding box center [305, 254] width 43 height 12
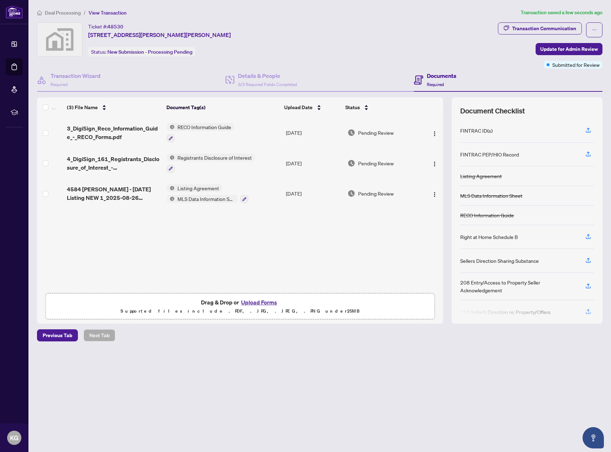
click at [50, 10] on span "Deal Processing" at bounding box center [63, 13] width 36 height 6
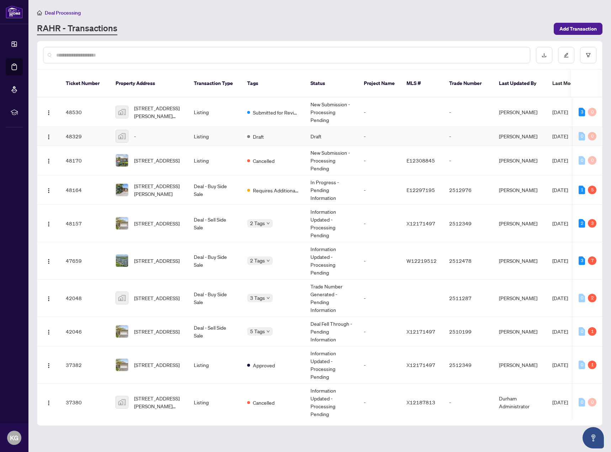
click at [318, 127] on td "Draft" at bounding box center [331, 136] width 53 height 19
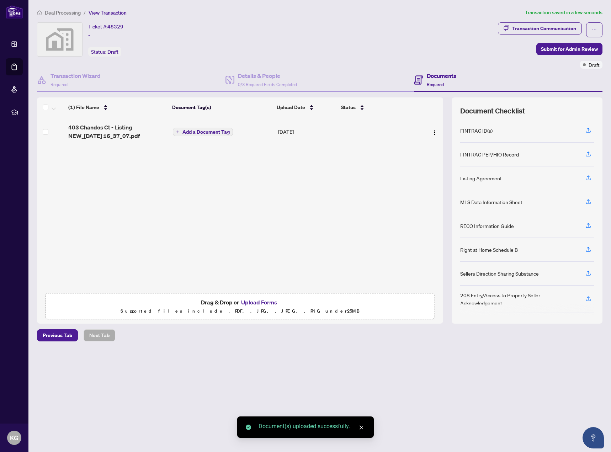
click at [228, 134] on span "Add a Document Tag" at bounding box center [205, 131] width 47 height 5
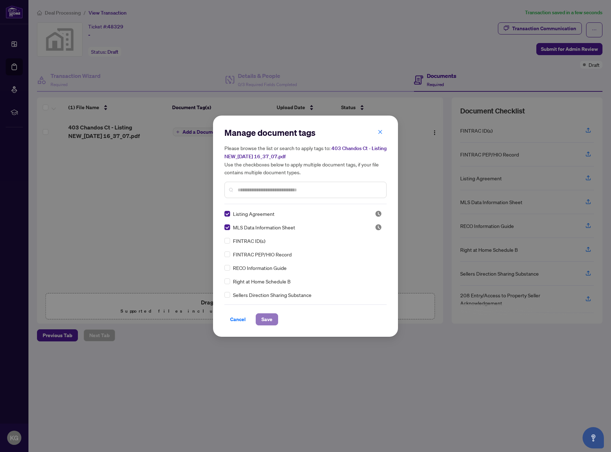
click at [262, 319] on span "Save" at bounding box center [266, 319] width 11 height 11
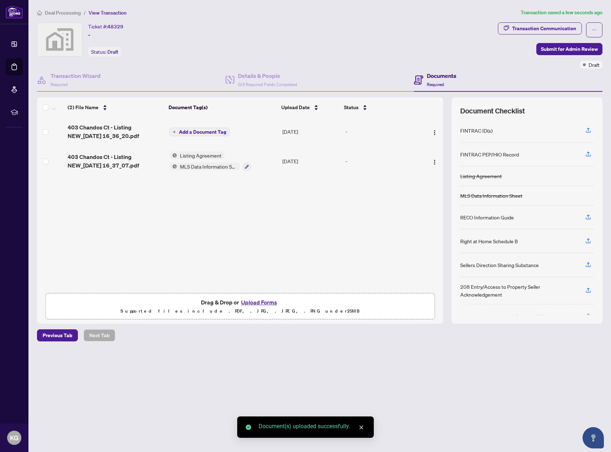
click at [225, 131] on span "Add a Document Tag" at bounding box center [202, 131] width 47 height 5
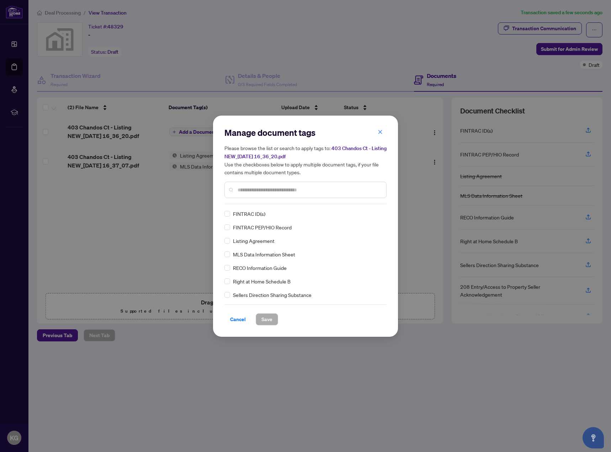
click at [286, 189] on input "text" at bounding box center [308, 190] width 143 height 8
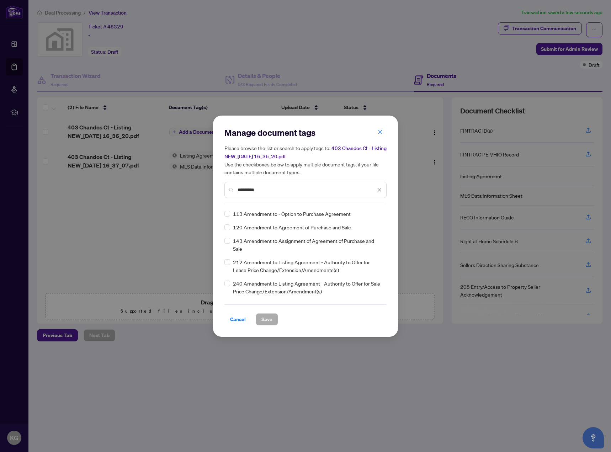
type input "*********"
click at [266, 320] on span "Save" at bounding box center [266, 319] width 11 height 11
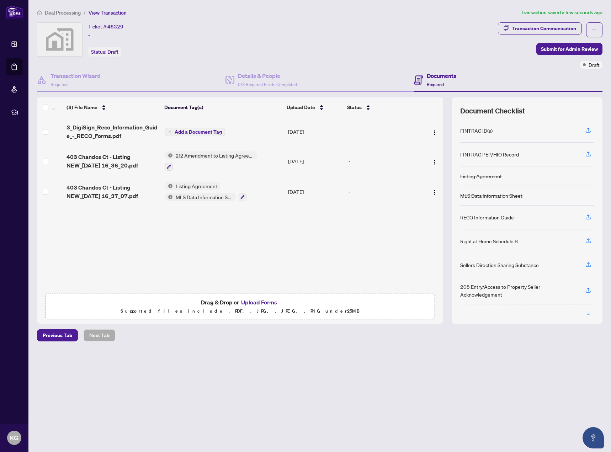
click at [206, 132] on span "Add a Document Tag" at bounding box center [198, 131] width 47 height 5
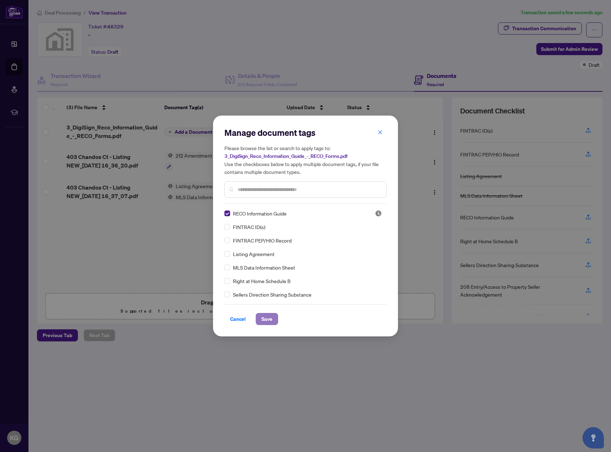
click at [272, 315] on span "Save" at bounding box center [266, 318] width 11 height 11
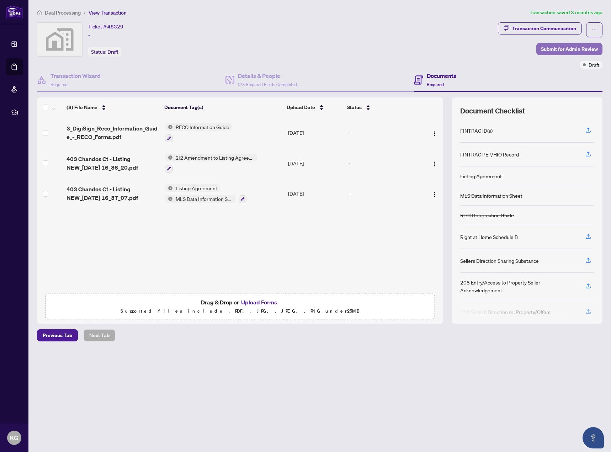
click at [561, 45] on span "Submit for Admin Review" at bounding box center [569, 48] width 57 height 11
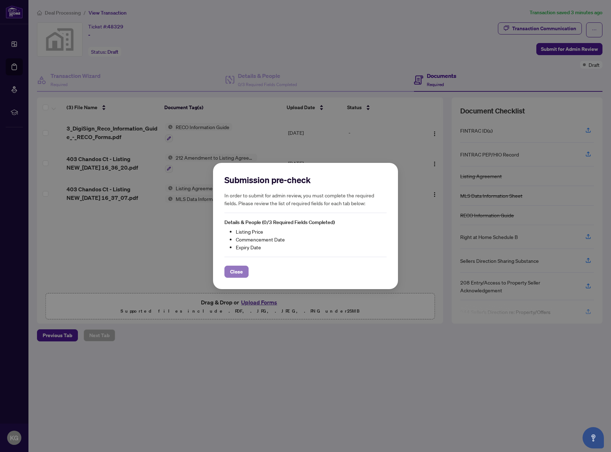
click at [237, 273] on span "Close" at bounding box center [236, 271] width 13 height 11
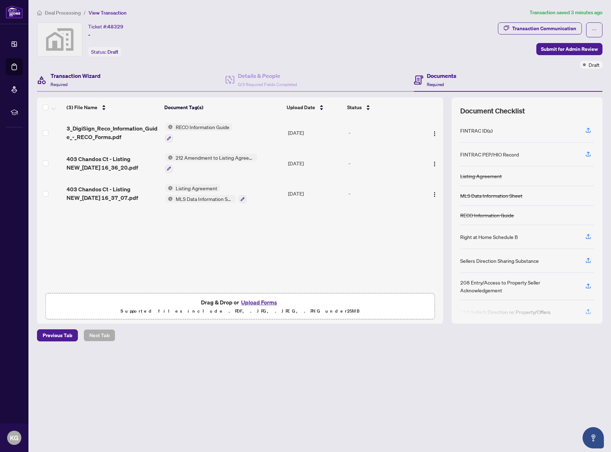
click at [74, 76] on h4 "Transaction Wizard" at bounding box center [75, 75] width 50 height 9
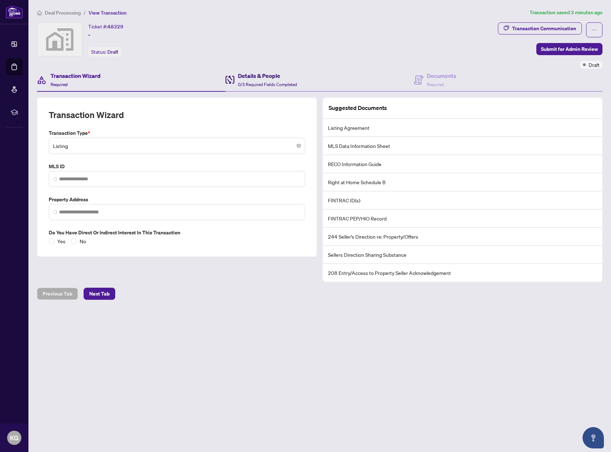
click at [237, 74] on div "Details & People 0/3 Required Fields Completed" at bounding box center [260, 79] width 71 height 17
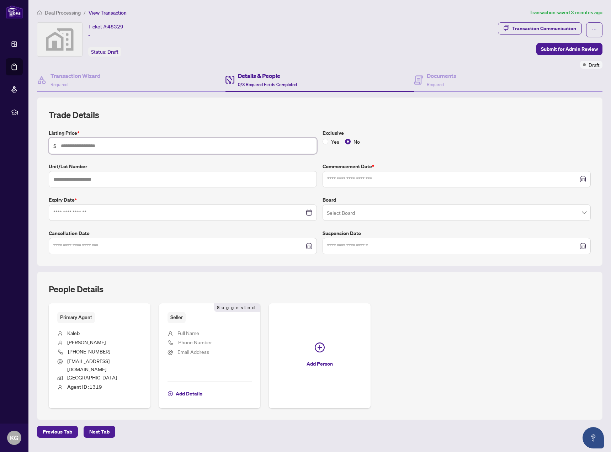
click at [132, 148] on input "text" at bounding box center [186, 146] width 251 height 8
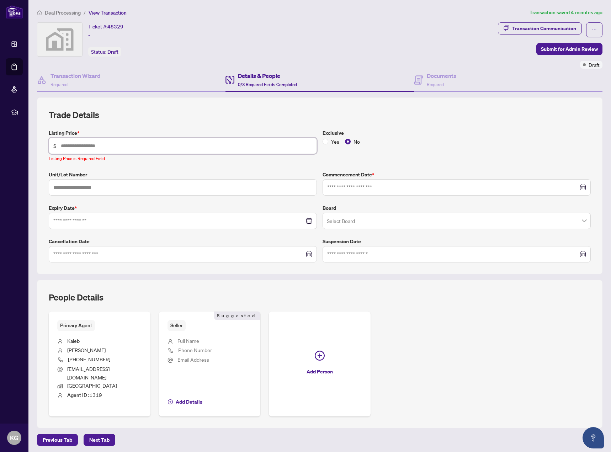
click at [72, 147] on input "text" at bounding box center [186, 146] width 251 height 8
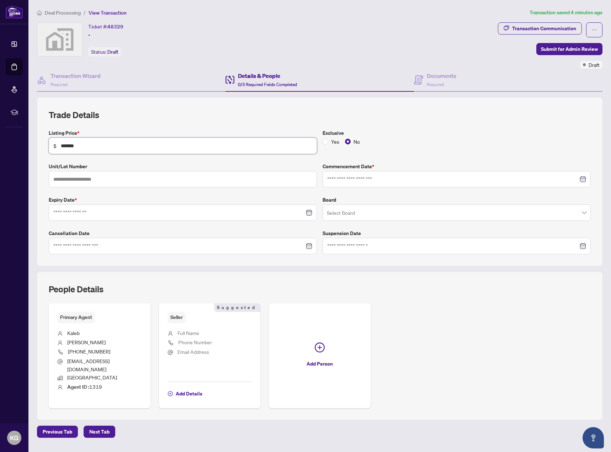
type input "*******"
click at [367, 180] on input at bounding box center [452, 179] width 251 height 8
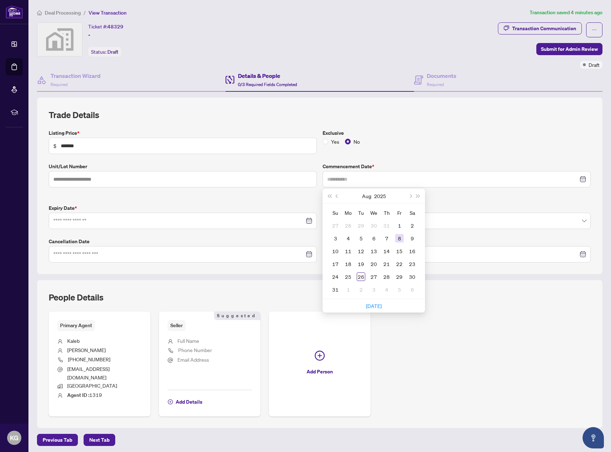
click at [395, 241] on div "8" at bounding box center [399, 238] width 9 height 9
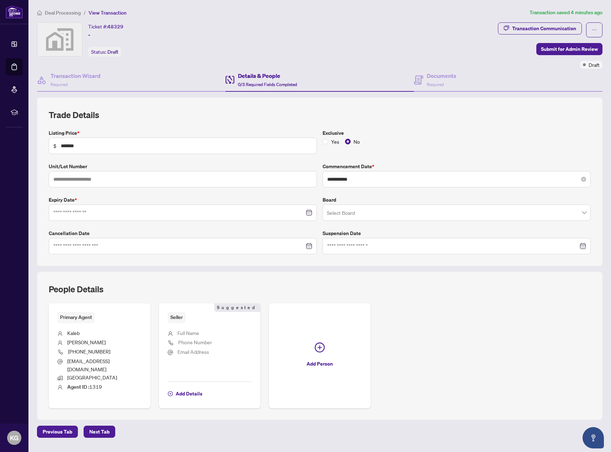
click at [353, 183] on div "**********" at bounding box center [456, 179] width 268 height 16
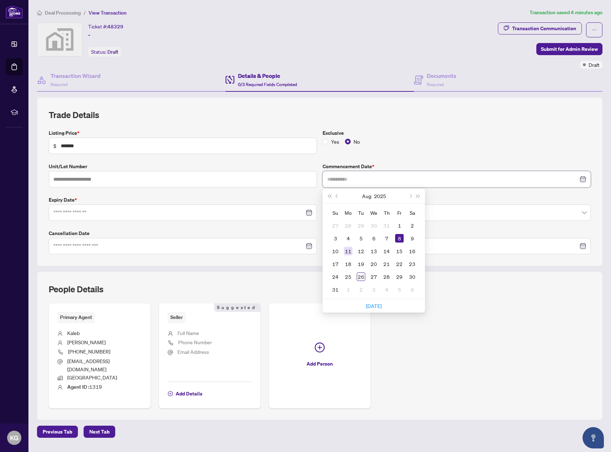
type input "**********"
click at [350, 252] on td "11" at bounding box center [348, 251] width 13 height 13
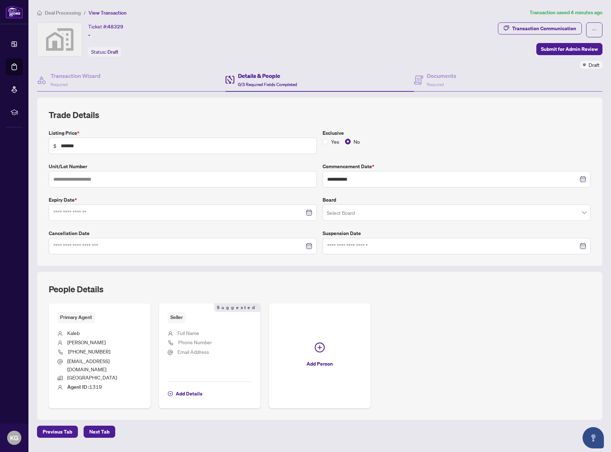
click at [195, 203] on label "Expiry Date *" at bounding box center [183, 200] width 268 height 8
click at [194, 209] on input at bounding box center [178, 213] width 251 height 8
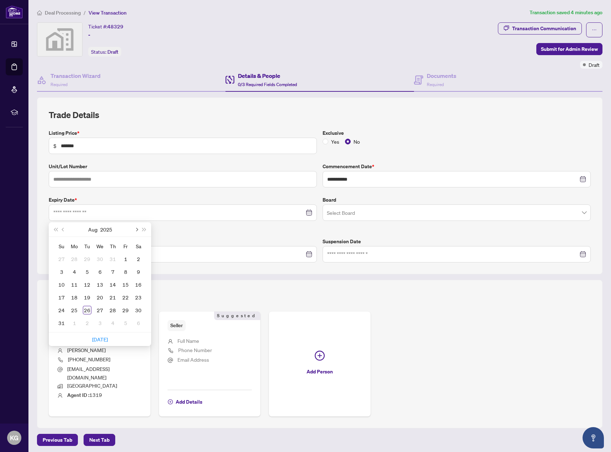
click at [137, 228] on span "Next month (PageDown)" at bounding box center [136, 229] width 4 height 4
type input "**********"
click at [125, 310] on div "31" at bounding box center [125, 310] width 9 height 9
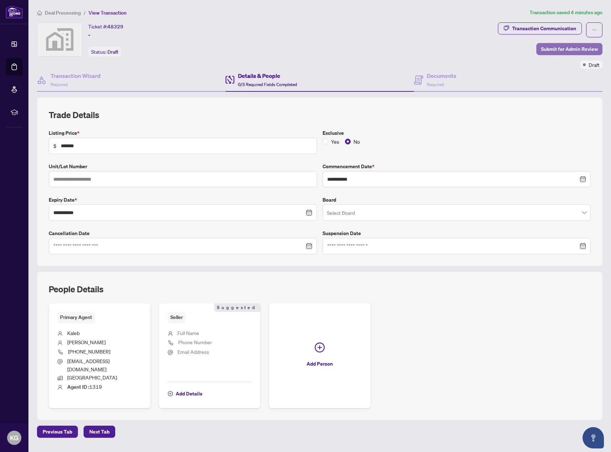
click at [551, 50] on span "Submit for Admin Review" at bounding box center [569, 48] width 57 height 11
click at [408, 81] on div "Details & People 3/3 Required Fields Completed" at bounding box center [319, 80] width 188 height 23
click at [434, 80] on div "Documents Required" at bounding box center [442, 79] width 30 height 17
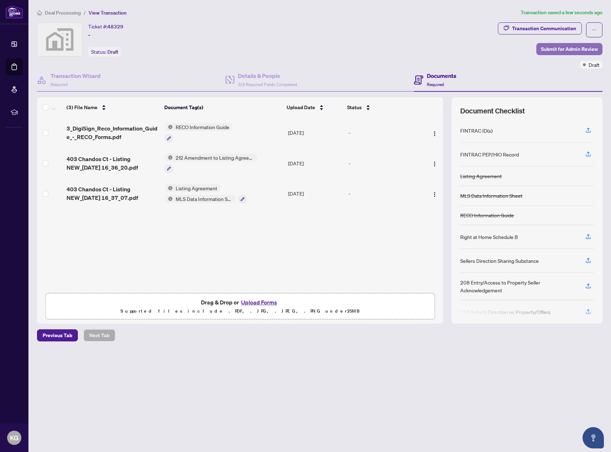
click at [564, 51] on span "Submit for Admin Review" at bounding box center [569, 48] width 57 height 11
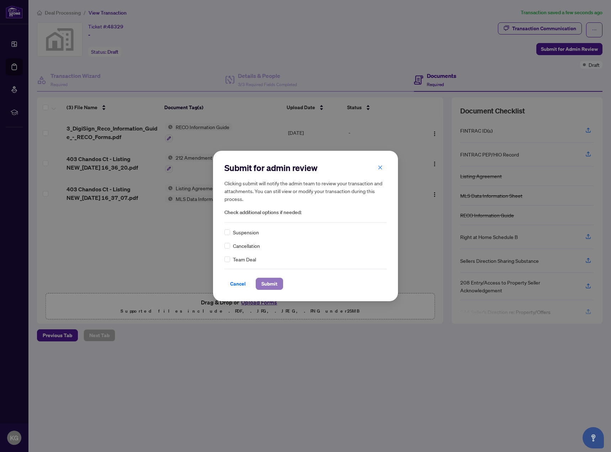
click at [276, 287] on span "Submit" at bounding box center [269, 283] width 16 height 11
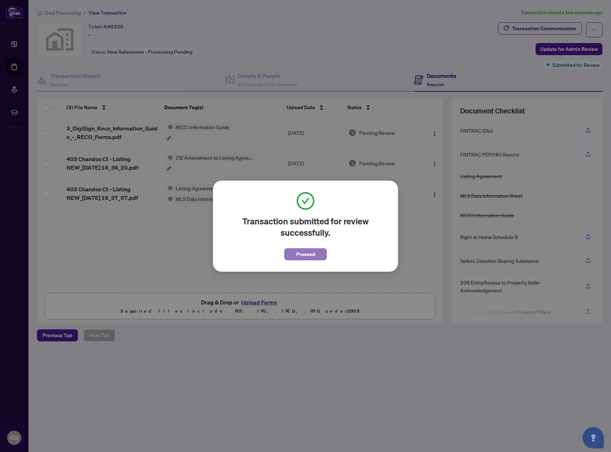
click at [295, 250] on button "Proceed" at bounding box center [305, 254] width 43 height 12
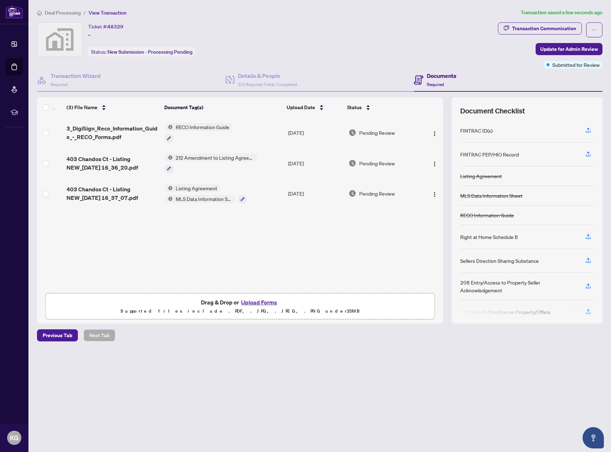
click at [71, 10] on span "Deal Processing" at bounding box center [63, 13] width 36 height 6
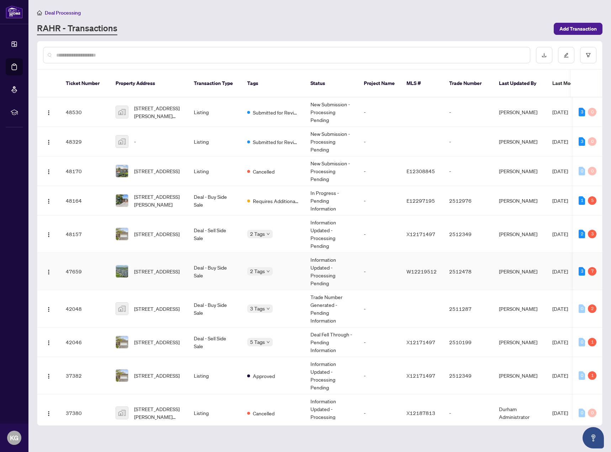
click at [213, 271] on td "Deal - Buy Side Sale" at bounding box center [214, 271] width 53 height 37
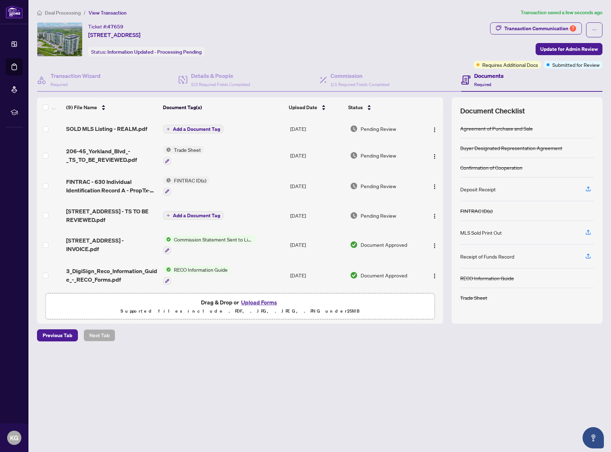
click at [209, 127] on span "Add a Document Tag" at bounding box center [196, 129] width 47 height 5
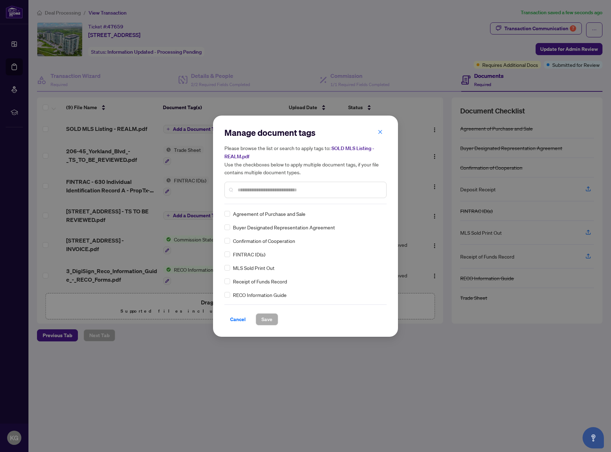
click at [308, 192] on input "text" at bounding box center [308, 190] width 143 height 8
click at [265, 319] on span "Save" at bounding box center [266, 319] width 11 height 11
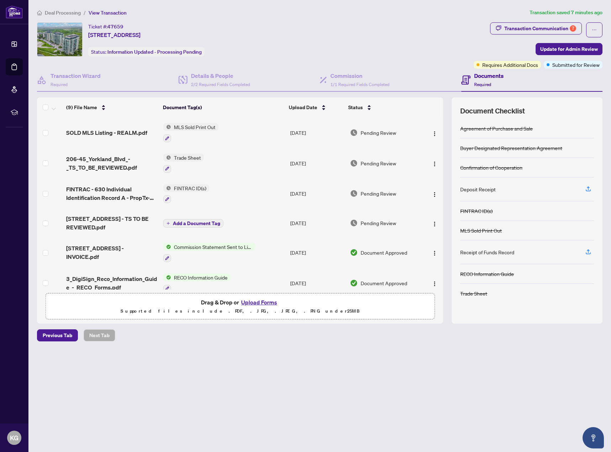
scroll to position [101, 0]
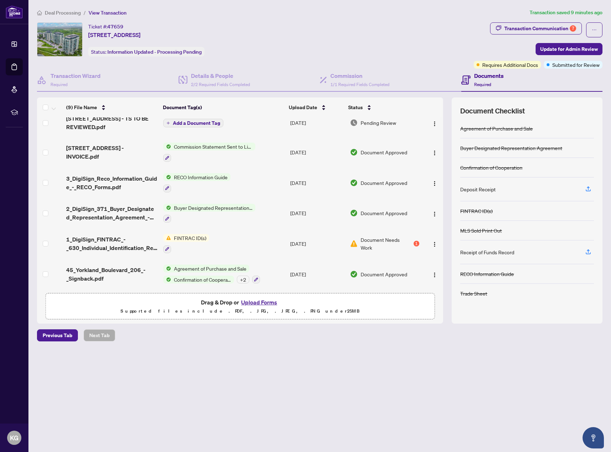
click at [73, 14] on span "Deal Processing" at bounding box center [63, 13] width 36 height 6
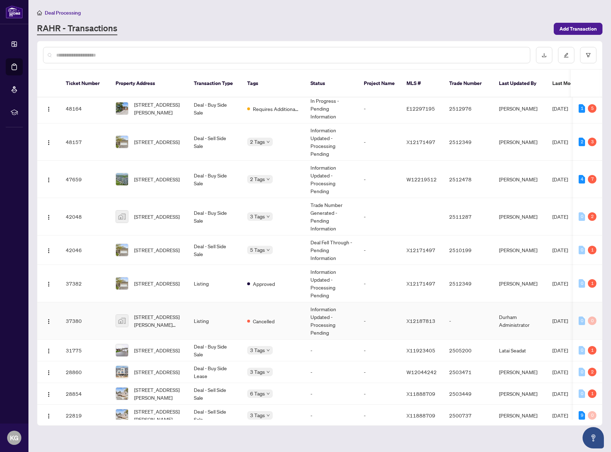
scroll to position [118, 0]
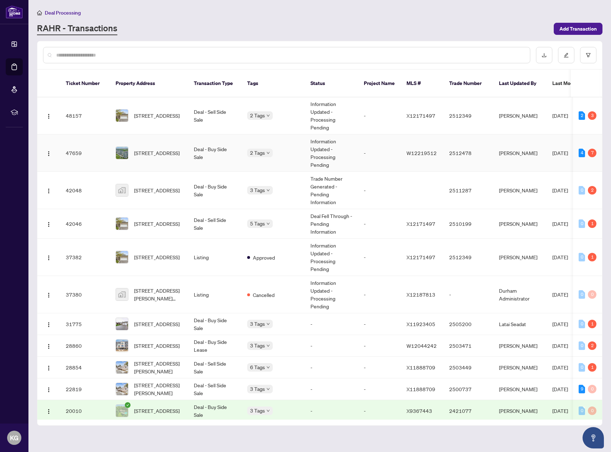
click at [318, 144] on td "Information Updated - Processing Pending" at bounding box center [331, 152] width 53 height 37
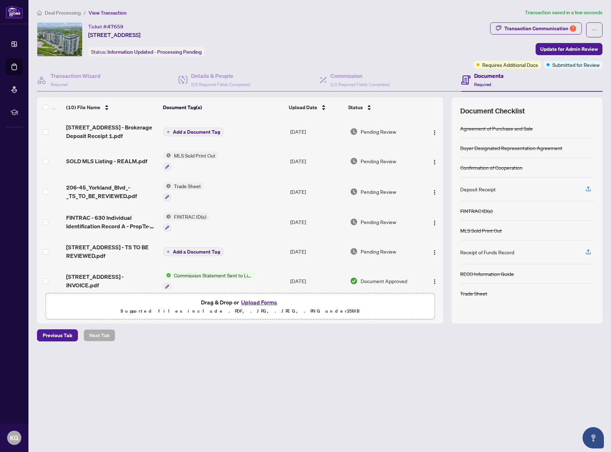
click at [207, 129] on span "Add a Document Tag" at bounding box center [196, 131] width 47 height 5
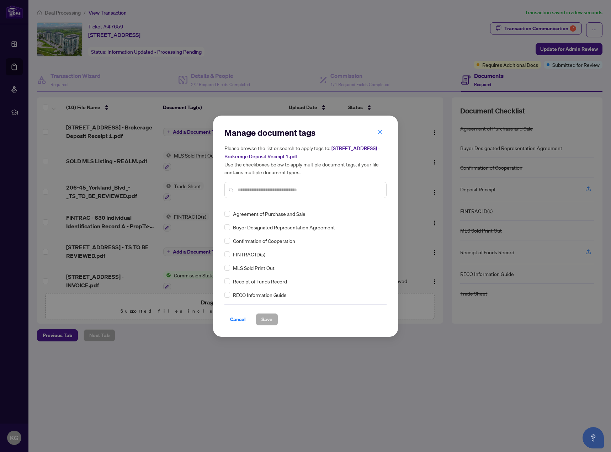
click at [240, 188] on input "text" at bounding box center [308, 190] width 143 height 8
type input "***"
click at [262, 322] on span "Save" at bounding box center [266, 319] width 11 height 11
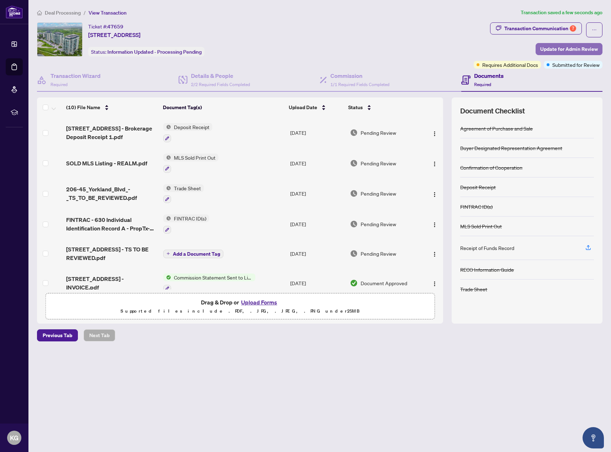
click at [548, 48] on span "Update for Admin Review" at bounding box center [569, 48] width 58 height 11
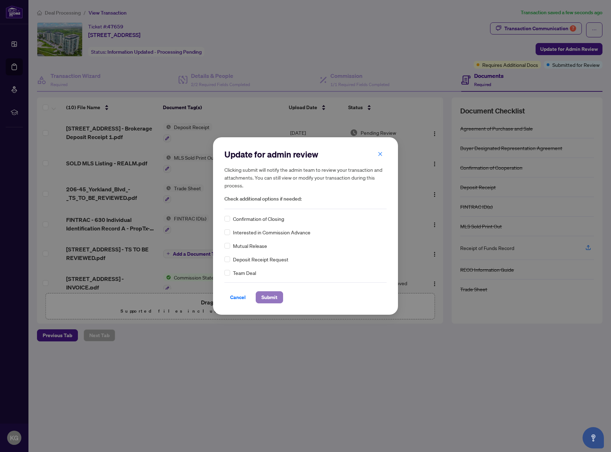
click at [269, 296] on span "Submit" at bounding box center [269, 296] width 16 height 11
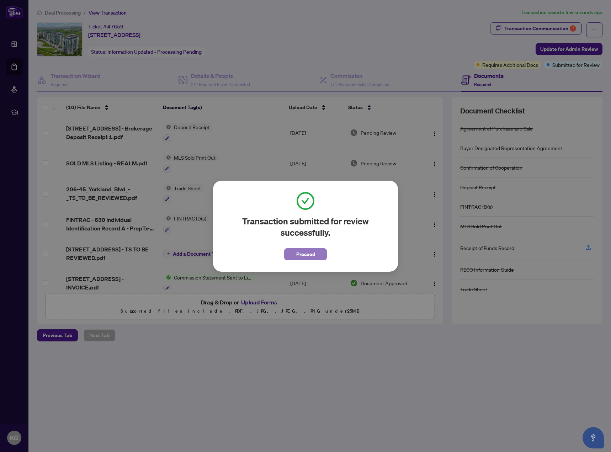
click at [316, 258] on button "Proceed" at bounding box center [305, 254] width 43 height 12
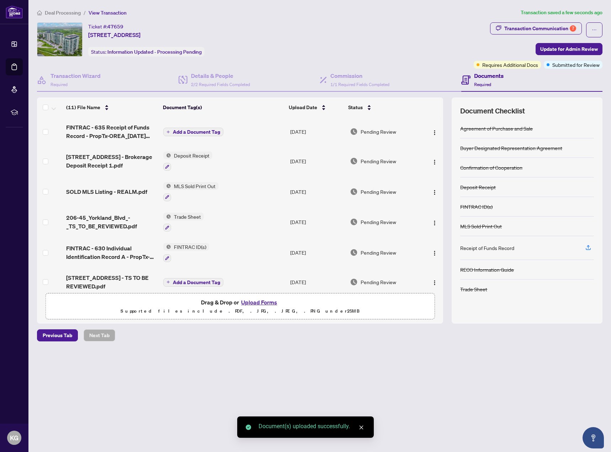
click at [210, 129] on span "Add a Document Tag" at bounding box center [196, 131] width 47 height 5
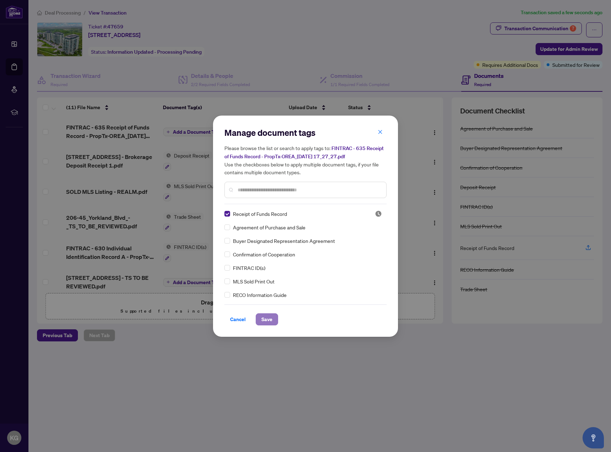
click at [264, 321] on span "Save" at bounding box center [266, 319] width 11 height 11
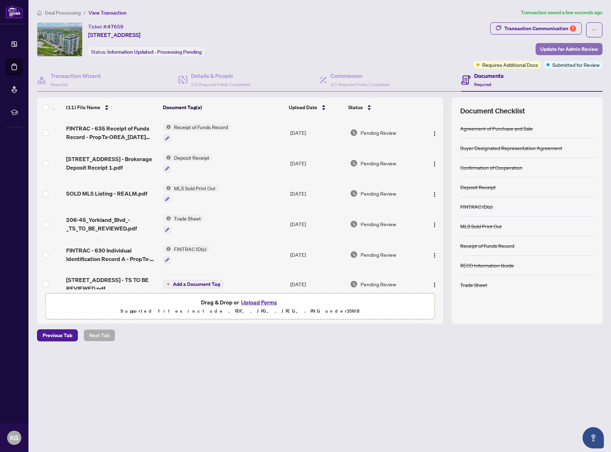
click at [576, 47] on span "Update for Admin Review" at bounding box center [569, 48] width 58 height 11
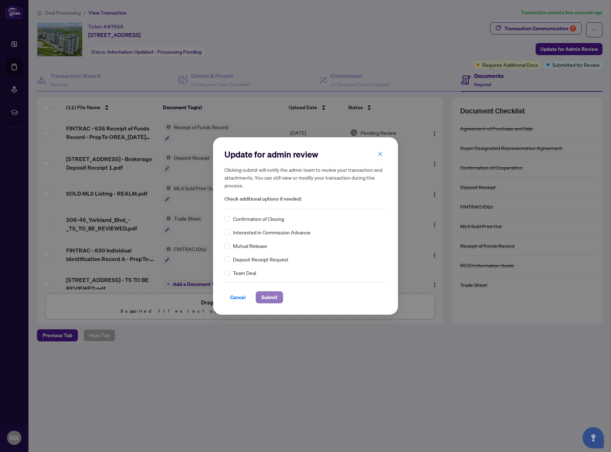
click at [267, 299] on span "Submit" at bounding box center [269, 296] width 16 height 11
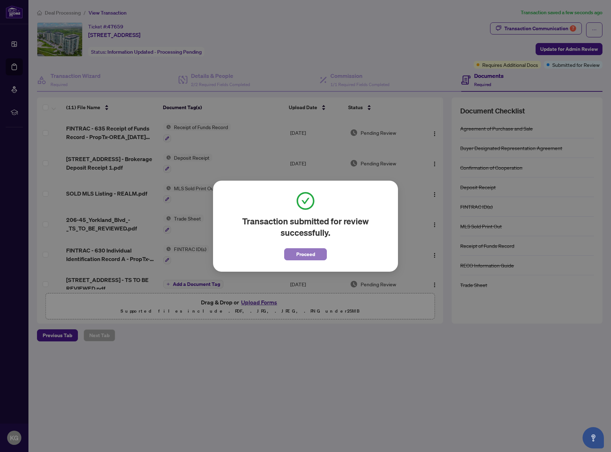
click at [290, 253] on button "Proceed" at bounding box center [305, 254] width 43 height 12
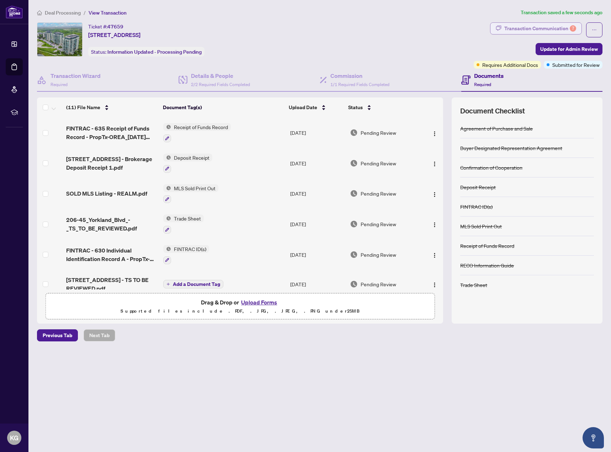
click at [531, 27] on div "Transaction Communication 7" at bounding box center [540, 28] width 72 height 11
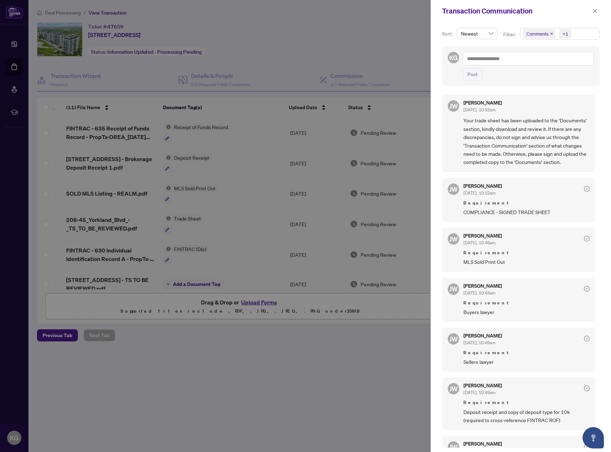
click at [550, 32] on icon "close" at bounding box center [552, 34] width 4 height 4
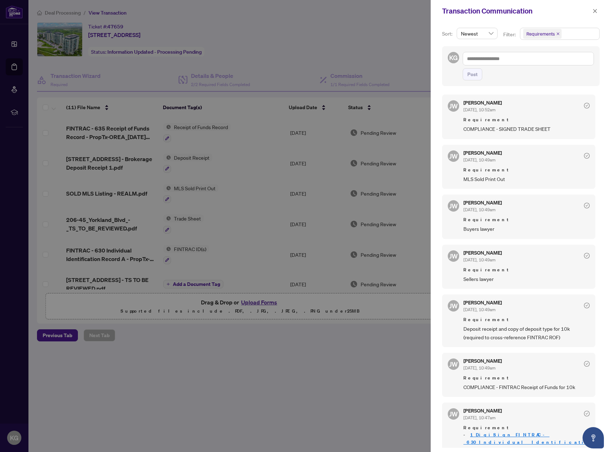
click at [258, 384] on div at bounding box center [305, 226] width 611 height 452
click at [597, 14] on button "button" at bounding box center [594, 11] width 9 height 9
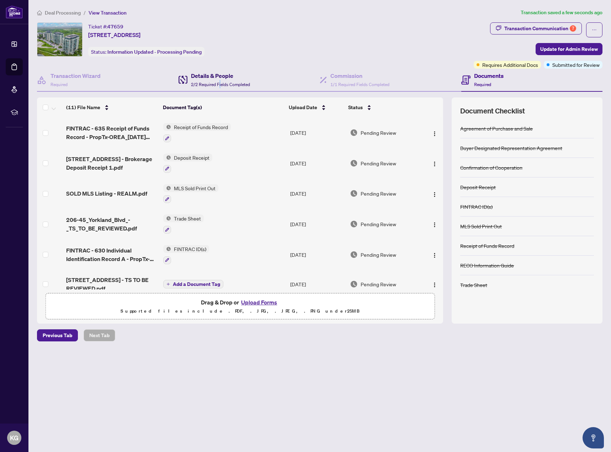
click at [220, 82] on span "2/2 Required Fields Completed" at bounding box center [220, 84] width 59 height 5
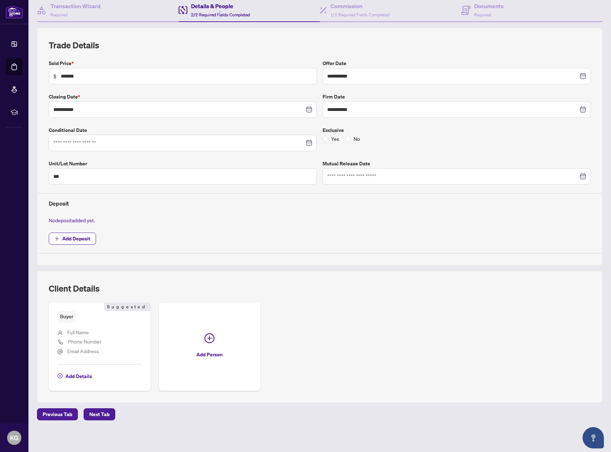
scroll to position [71, 0]
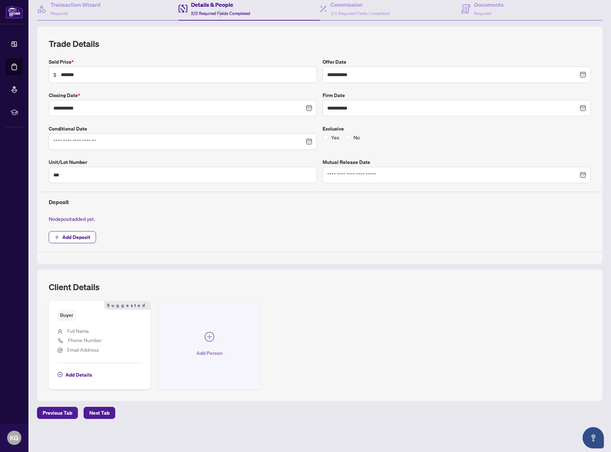
click at [205, 337] on icon "plus-circle" at bounding box center [209, 337] width 10 height 10
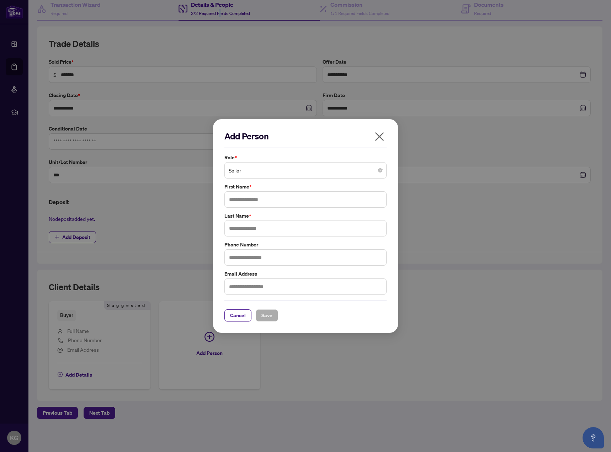
click at [276, 172] on span "Seller" at bounding box center [306, 171] width 154 height 14
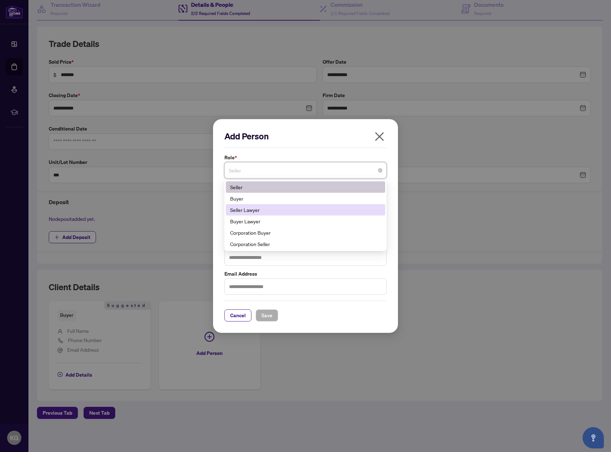
click at [266, 204] on div "Seller Lawyer" at bounding box center [305, 209] width 159 height 11
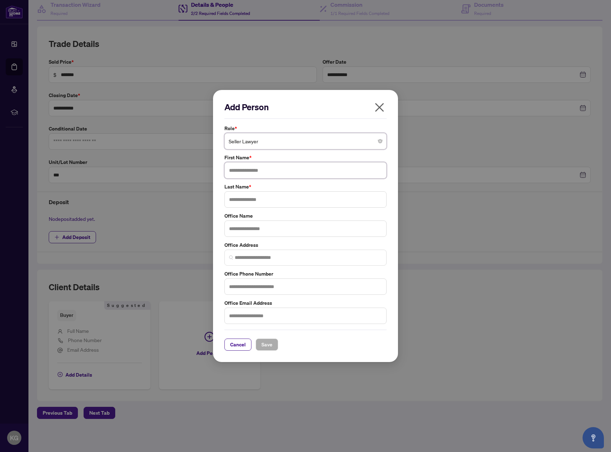
click at [274, 176] on input "text" at bounding box center [305, 170] width 162 height 16
type input "******"
click at [261, 199] on input "text" at bounding box center [305, 199] width 162 height 16
type input "*******"
click at [265, 233] on input "text" at bounding box center [305, 228] width 162 height 16
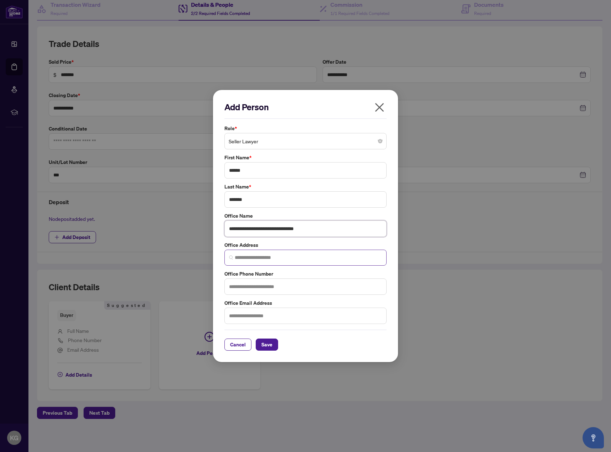
type input "**********"
click at [249, 257] on input "search" at bounding box center [308, 257] width 147 height 7
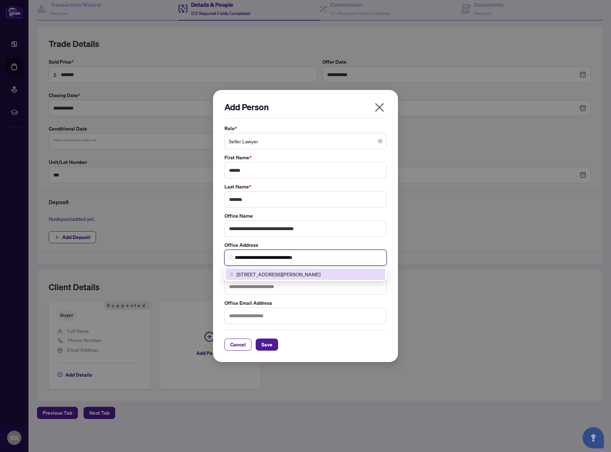
click at [257, 271] on span "200 Cachet Woods Court suite 311, Markham, ON, Canada" at bounding box center [278, 274] width 84 height 8
type input "**********"
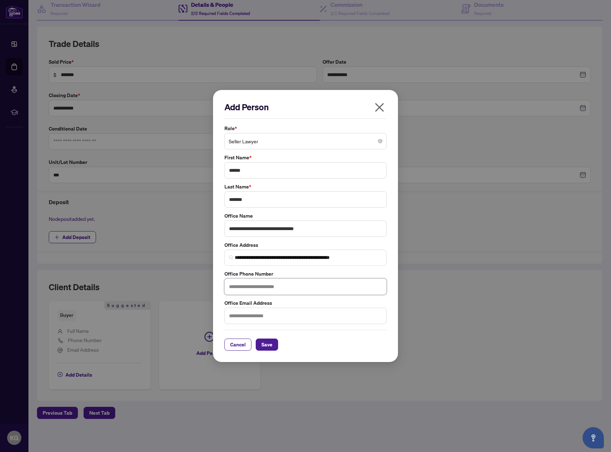
click at [261, 287] on input "text" at bounding box center [305, 286] width 162 height 16
type input "**********"
click at [261, 318] on input "text" at bounding box center [305, 315] width 162 height 16
click at [293, 320] on input "text" at bounding box center [305, 315] width 162 height 16
type input "**********"
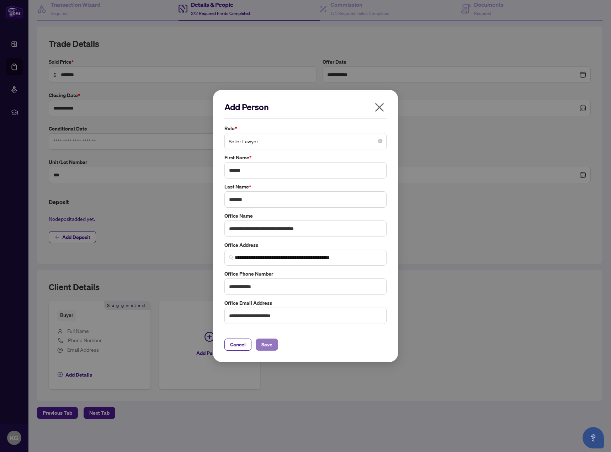
click at [274, 342] on button "Save" at bounding box center [267, 344] width 22 height 12
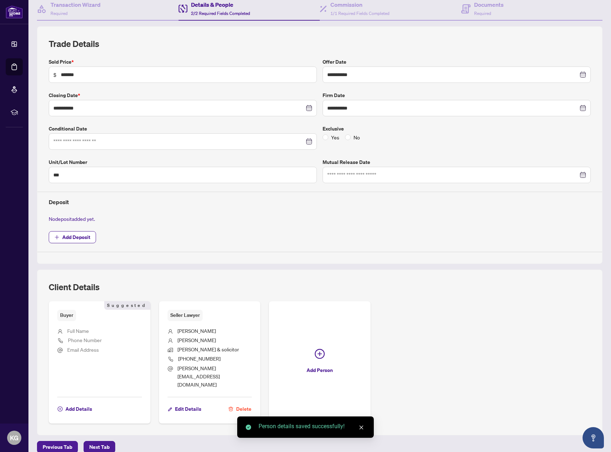
click at [449, 336] on div "Buyer Suggested Full Name Phone Number Email Address Add Details Suggested Sell…" at bounding box center [320, 362] width 542 height 122
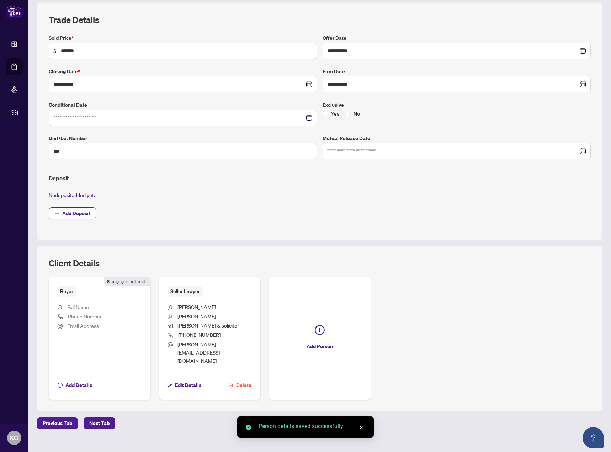
scroll to position [97, 0]
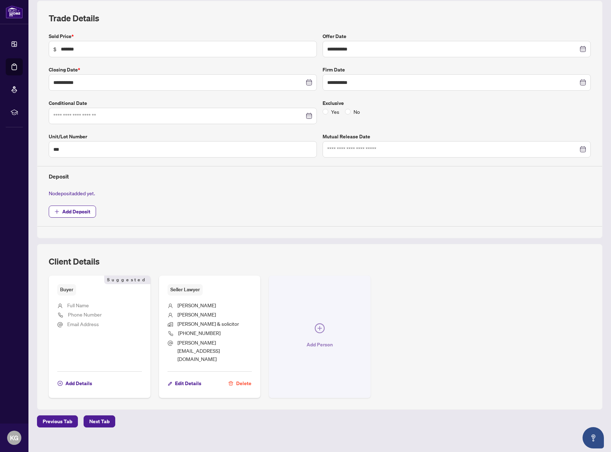
click at [317, 328] on icon "plus-circle" at bounding box center [320, 328] width 10 height 10
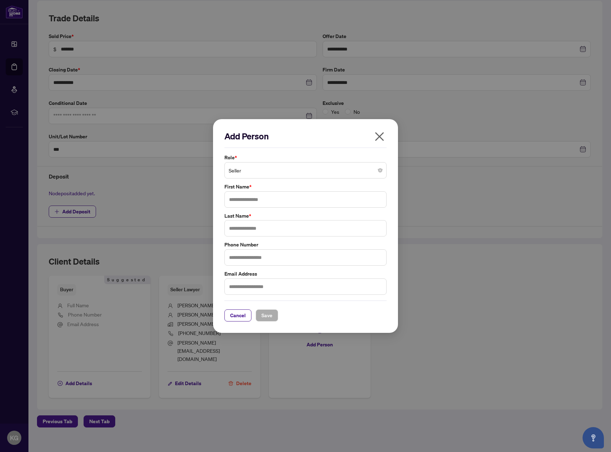
click at [307, 187] on label "First Name *" at bounding box center [305, 187] width 162 height 8
click at [311, 172] on span "Seller" at bounding box center [306, 171] width 154 height 14
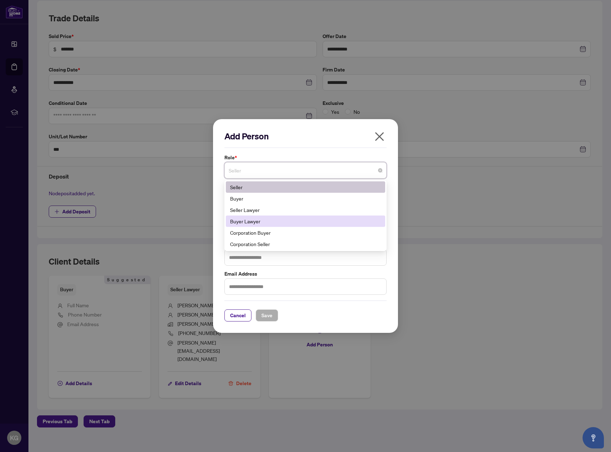
click at [301, 223] on div "Buyer Lawyer" at bounding box center [305, 221] width 151 height 8
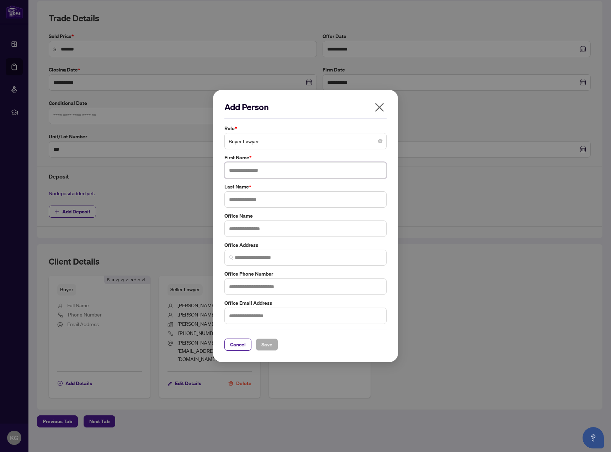
click at [308, 173] on input "text" at bounding box center [305, 170] width 162 height 16
click at [295, 222] on div "Office Name" at bounding box center [305, 224] width 166 height 25
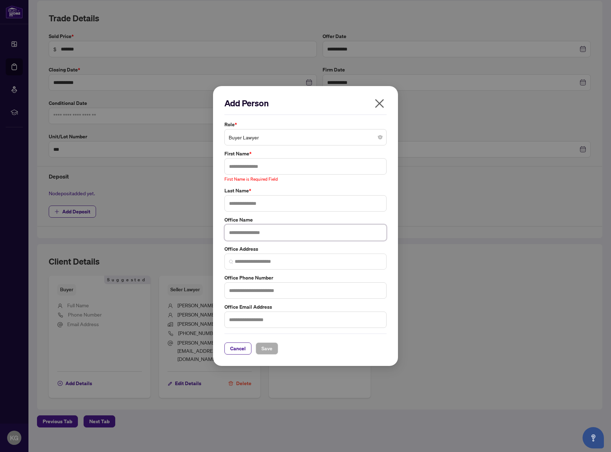
click at [267, 235] on input "text" at bounding box center [305, 232] width 162 height 16
type input "********"
click at [268, 262] on input "search" at bounding box center [308, 261] width 147 height 7
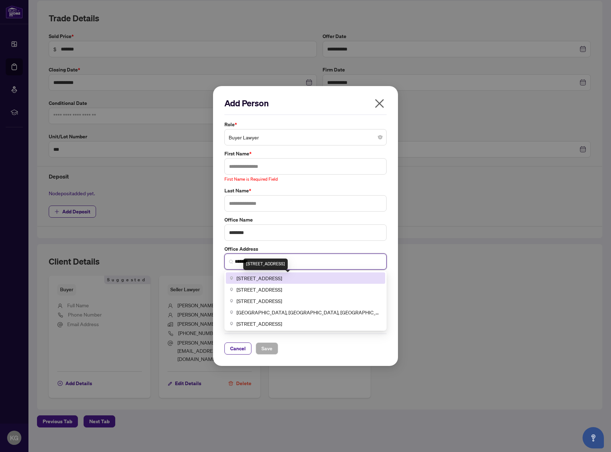
click at [266, 274] on span "55 City Centre Drive, Mississauga, ON, Canada" at bounding box center [258, 278] width 45 height 8
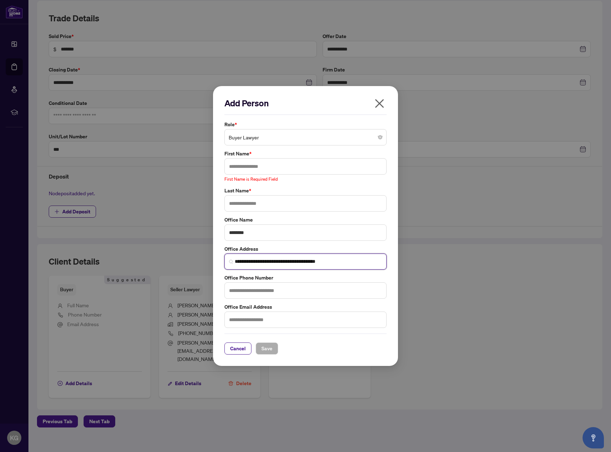
click at [278, 261] on input "**********" at bounding box center [308, 261] width 147 height 7
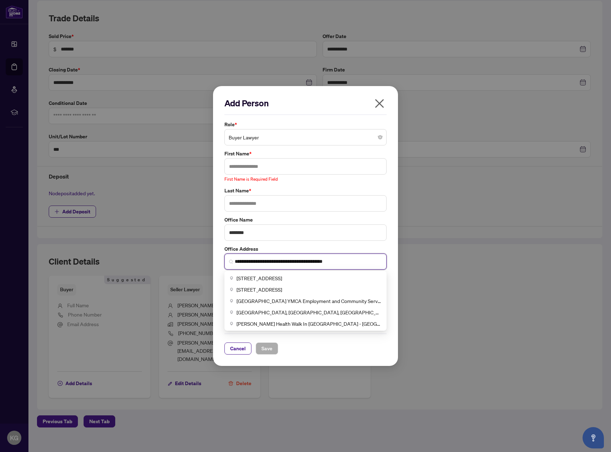
type input "**********"
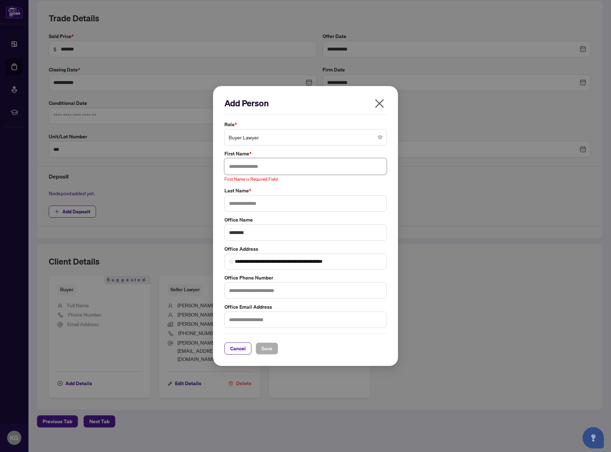
click at [286, 174] on input "text" at bounding box center [305, 166] width 162 height 16
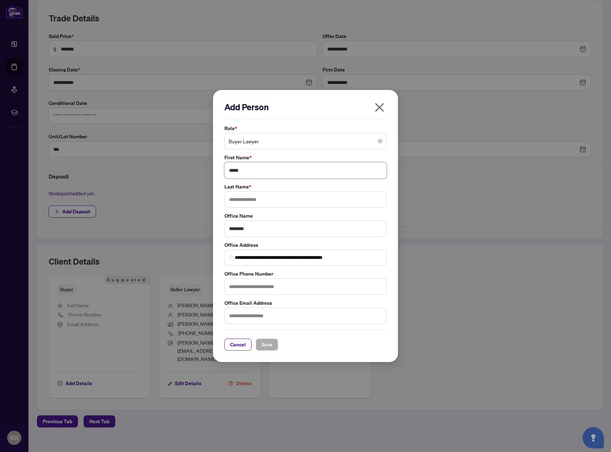
type input "*****"
click at [278, 201] on input "text" at bounding box center [305, 199] width 162 height 16
type input "****"
click at [273, 284] on input "text" at bounding box center [305, 286] width 162 height 16
click at [271, 339] on span "Save" at bounding box center [266, 344] width 11 height 11
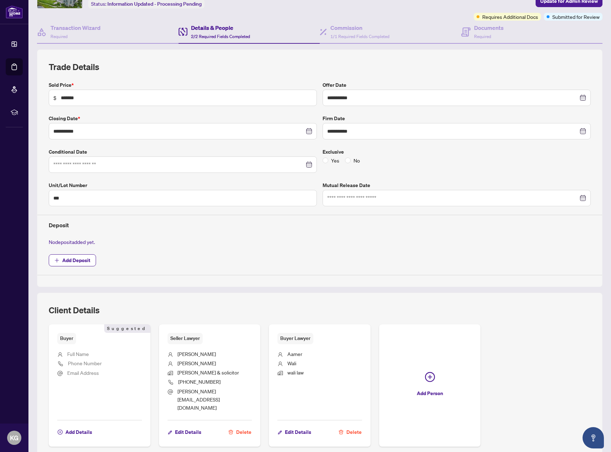
scroll to position [0, 0]
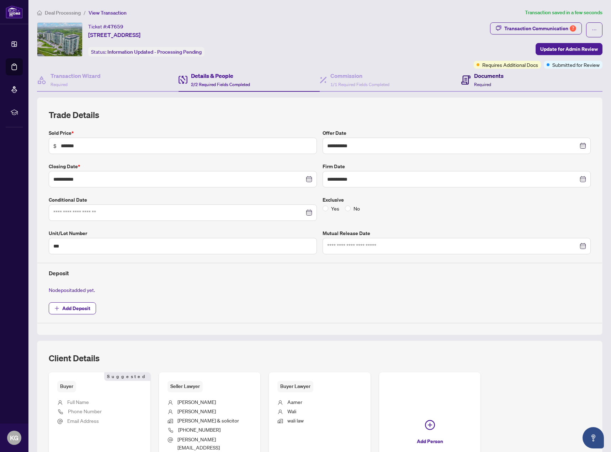
click at [490, 82] on div "Documents Required" at bounding box center [489, 79] width 30 height 17
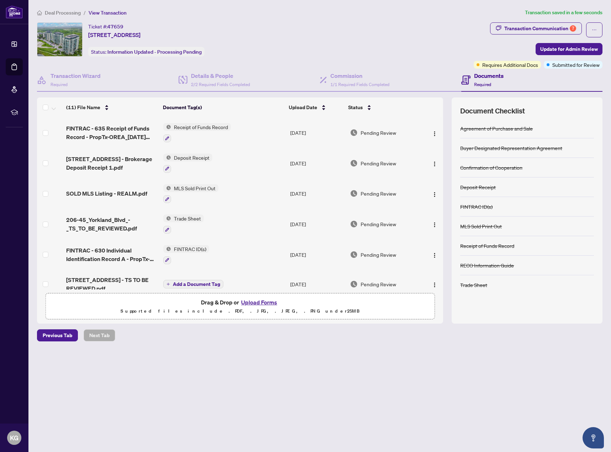
click at [63, 14] on span "Deal Processing" at bounding box center [63, 13] width 36 height 6
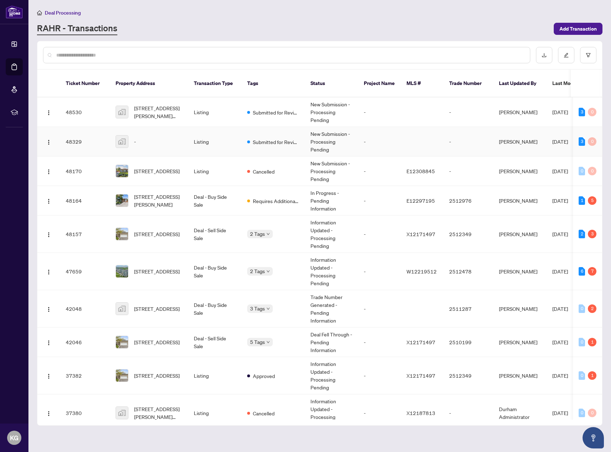
click at [187, 134] on td "-" at bounding box center [149, 142] width 78 height 30
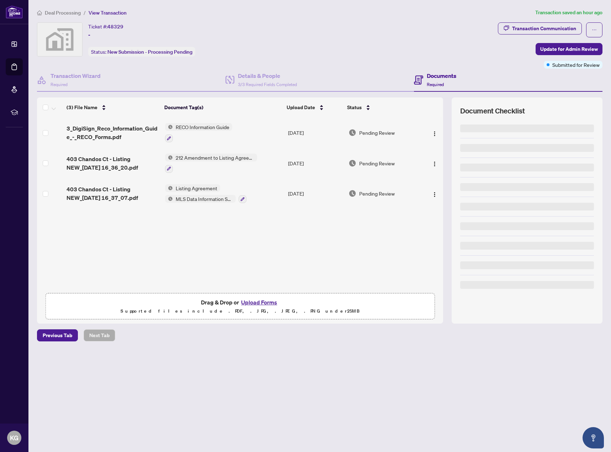
click at [443, 73] on h4 "Documents" at bounding box center [442, 75] width 30 height 9
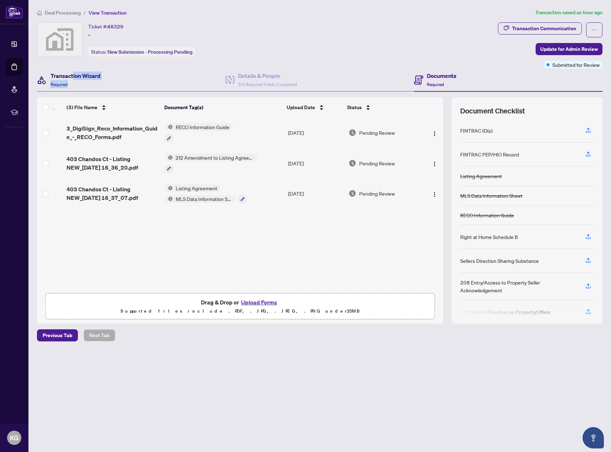
click at [74, 80] on div "Transaction Wizard Required" at bounding box center [75, 79] width 50 height 17
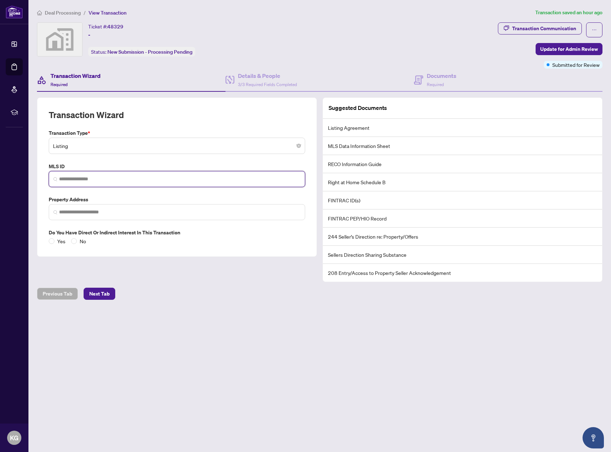
click at [122, 180] on input "search" at bounding box center [179, 178] width 241 height 7
paste input "*********"
type input "*********"
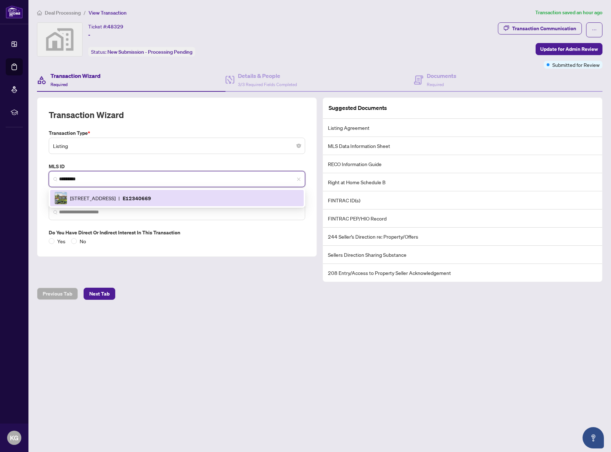
click at [151, 200] on p "E12340669" at bounding box center [137, 198] width 28 height 8
type input "**********"
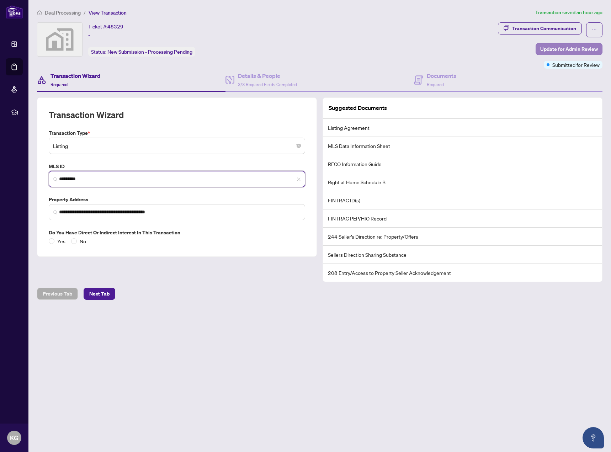
type input "*********"
click at [557, 50] on span "Update for Admin Review" at bounding box center [569, 48] width 58 height 11
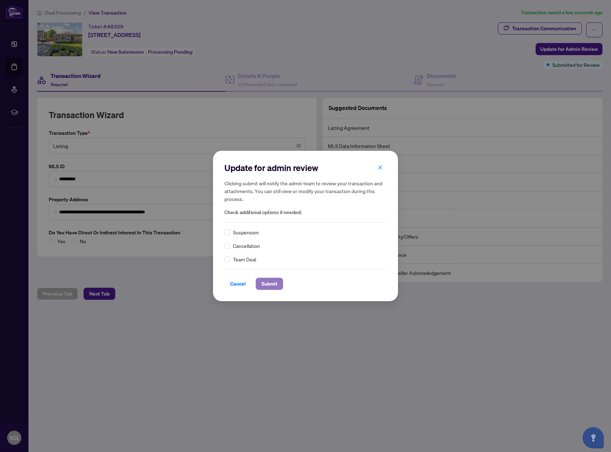
click at [274, 279] on span "Submit" at bounding box center [269, 283] width 16 height 11
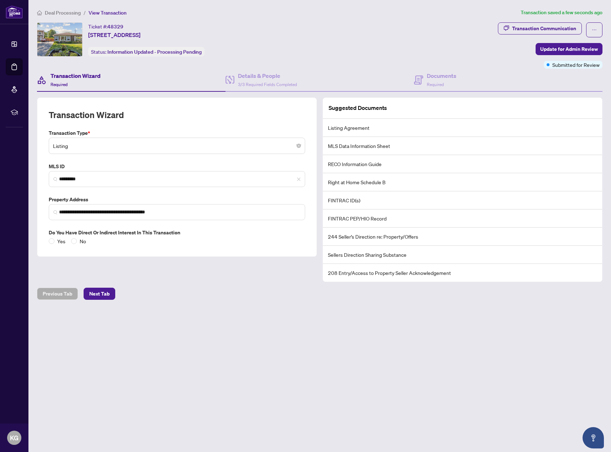
click at [498, 326] on main "**********" at bounding box center [319, 226] width 582 height 452
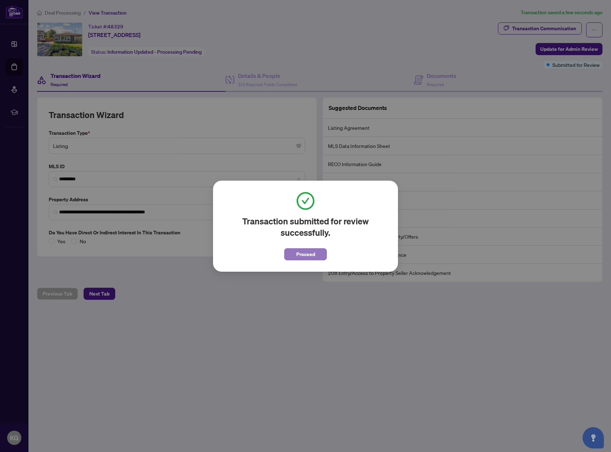
click at [321, 255] on button "Proceed" at bounding box center [305, 254] width 43 height 12
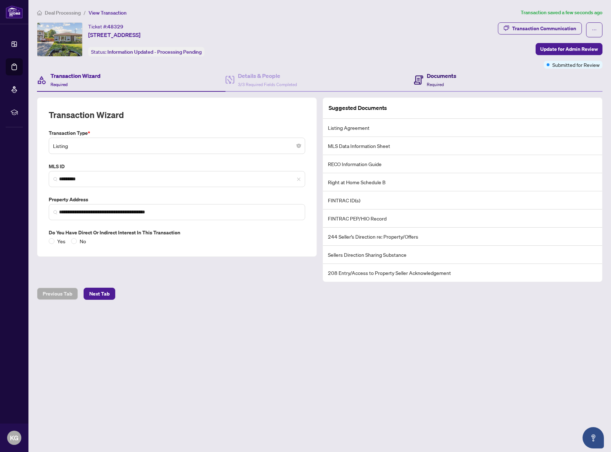
click at [446, 75] on h4 "Documents" at bounding box center [442, 75] width 30 height 9
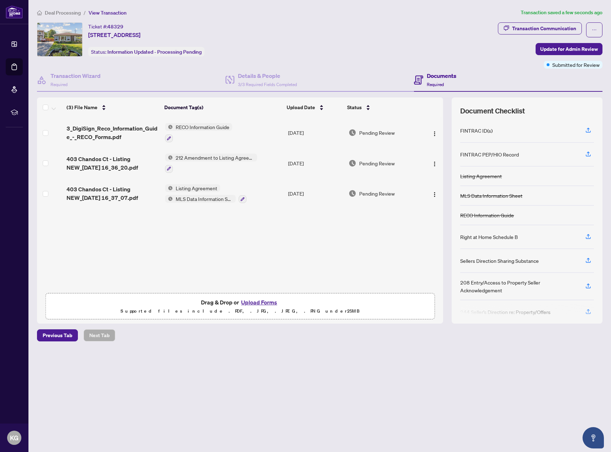
click at [71, 10] on span "Deal Processing" at bounding box center [63, 13] width 36 height 6
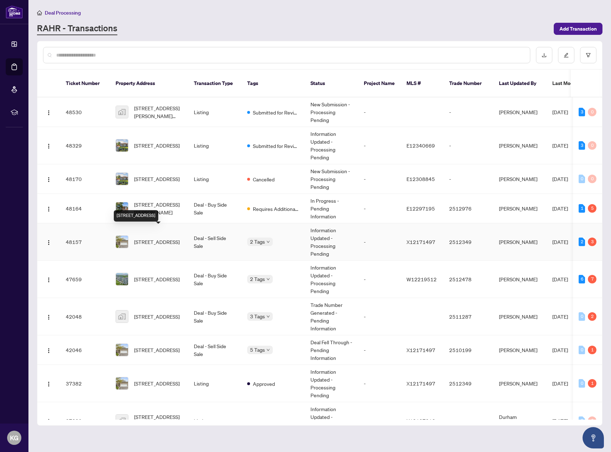
click at [177, 240] on span "[STREET_ADDRESS]" at bounding box center [156, 242] width 45 height 8
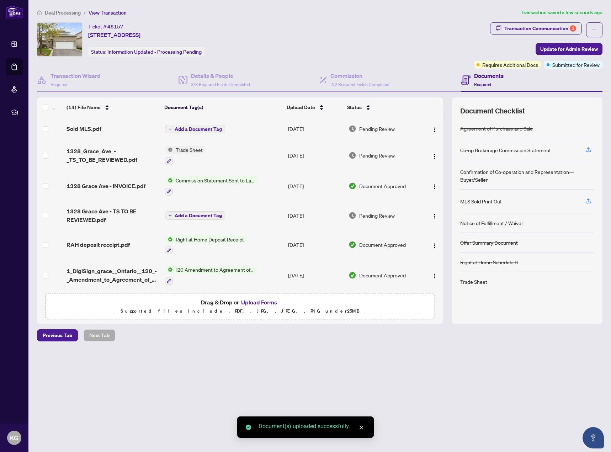
click at [213, 128] on span "Add a Document Tag" at bounding box center [198, 129] width 47 height 5
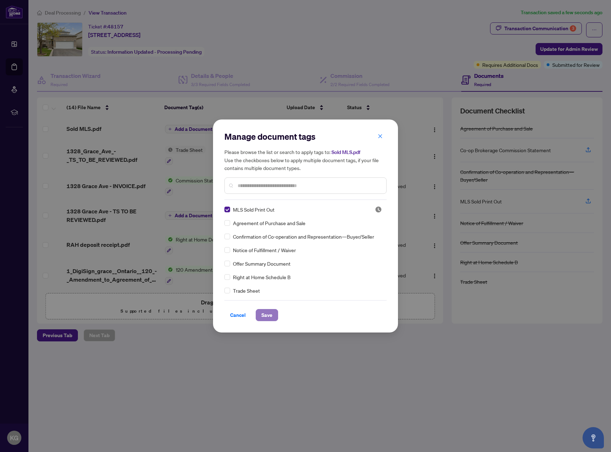
click at [271, 315] on span "Save" at bounding box center [266, 314] width 11 height 11
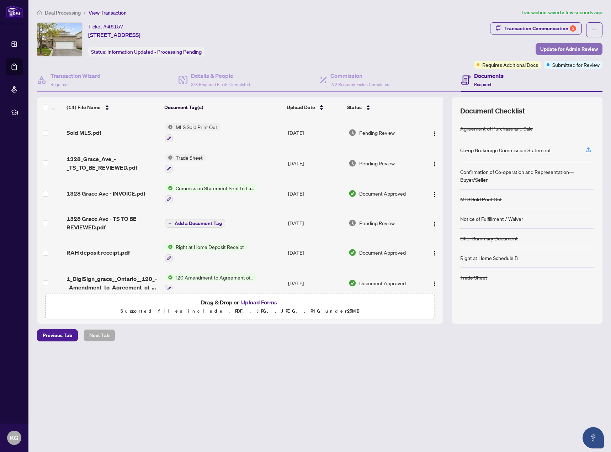
click at [556, 49] on span "Update for Admin Review" at bounding box center [569, 48] width 58 height 11
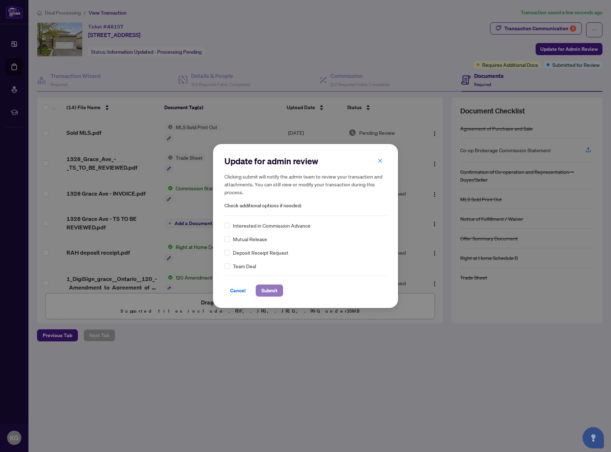
click at [278, 291] on button "Submit" at bounding box center [269, 290] width 27 height 12
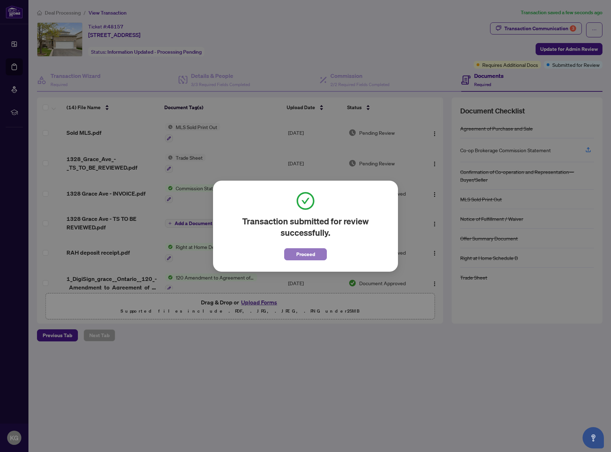
click at [292, 255] on button "Proceed" at bounding box center [305, 254] width 43 height 12
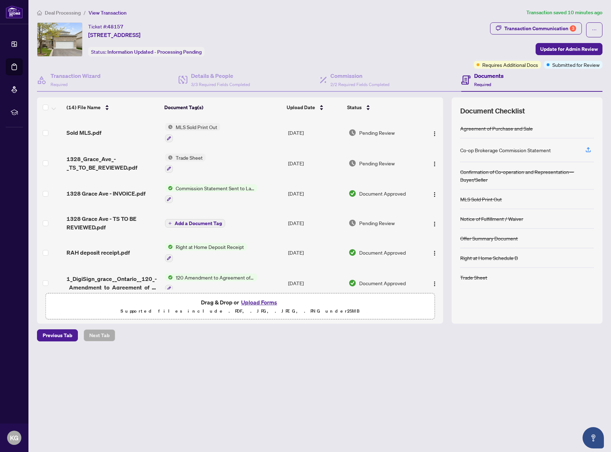
click at [74, 15] on span "Deal Processing" at bounding box center [63, 13] width 36 height 6
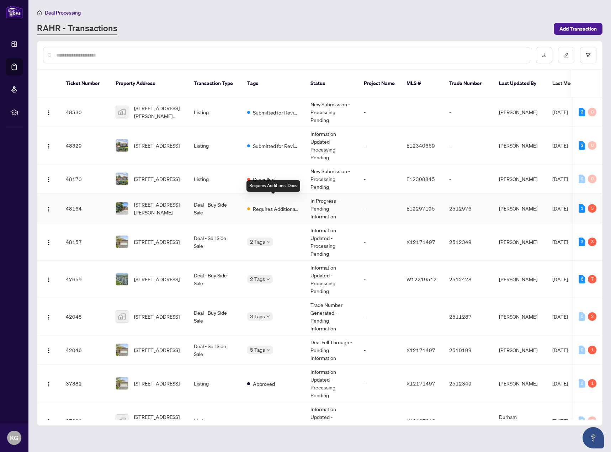
click at [271, 205] on span "Requires Additional Docs" at bounding box center [276, 209] width 46 height 8
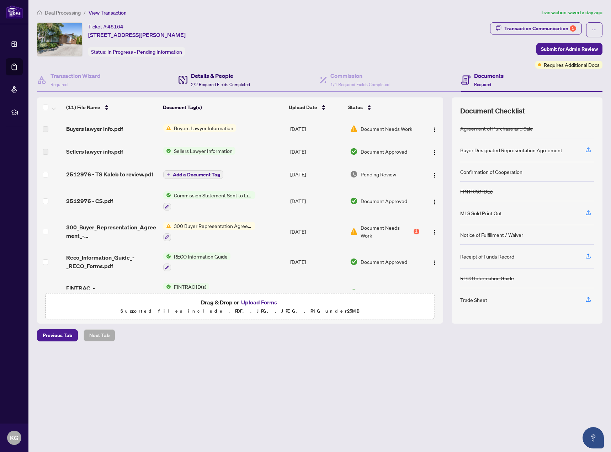
click at [217, 81] on div "Details & People 2/2 Required Fields Completed" at bounding box center [220, 79] width 59 height 17
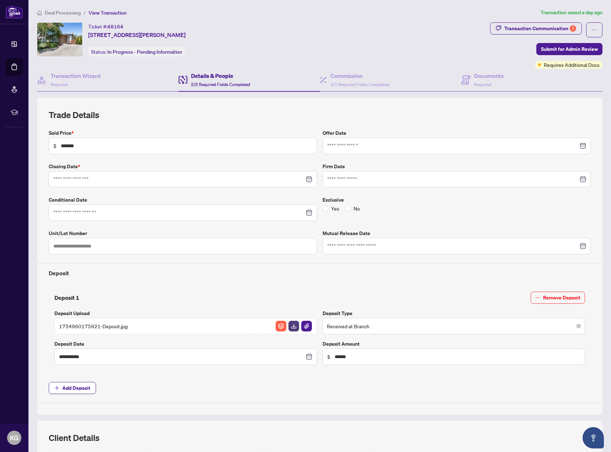
type input "**********"
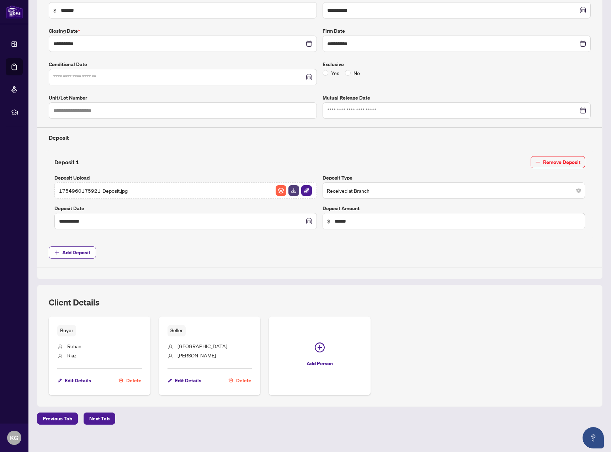
scroll to position [141, 0]
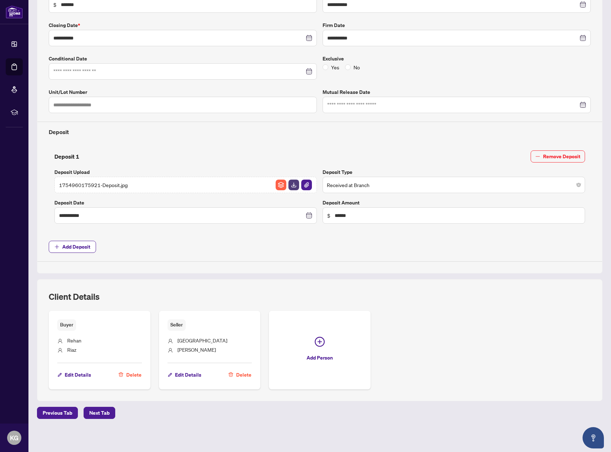
click at [177, 326] on span "Seller" at bounding box center [176, 324] width 18 height 11
click at [188, 373] on span "Edit Details" at bounding box center [188, 374] width 26 height 11
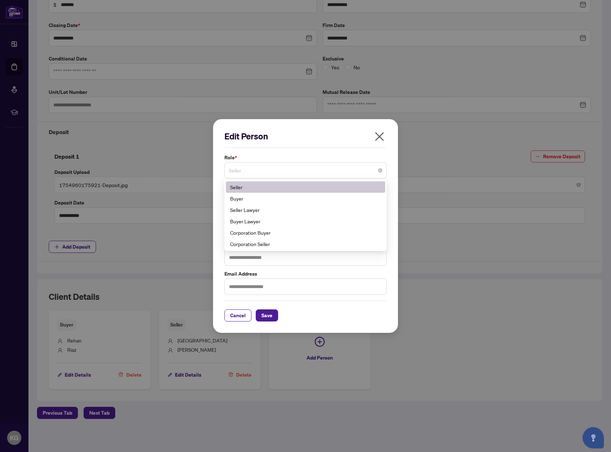
click at [251, 171] on span "Seller" at bounding box center [306, 171] width 154 height 14
click at [256, 202] on div "Buyer" at bounding box center [305, 198] width 151 height 8
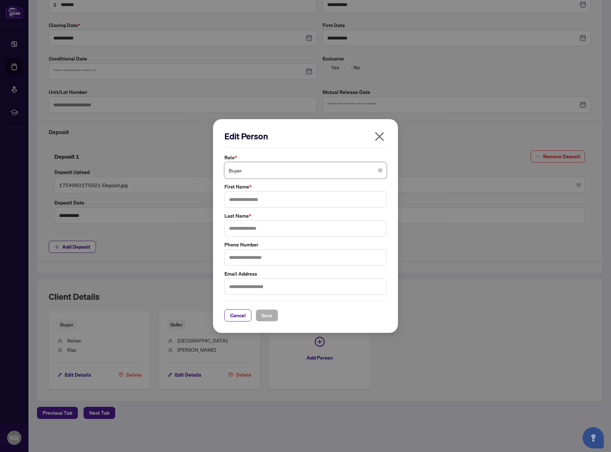
click at [382, 135] on icon "close" at bounding box center [379, 136] width 11 height 11
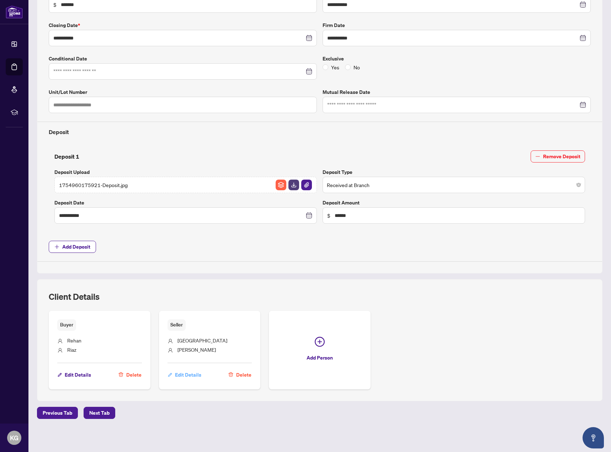
click at [185, 373] on span "Edit Details" at bounding box center [188, 374] width 26 height 11
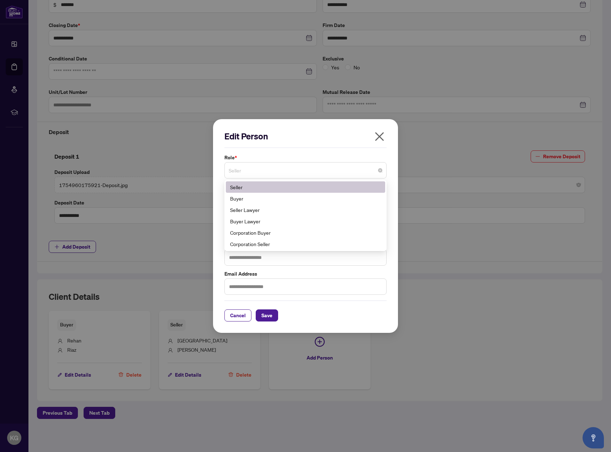
click at [267, 173] on span "Seller" at bounding box center [306, 171] width 154 height 14
click at [266, 199] on div "Buyer" at bounding box center [305, 198] width 151 height 8
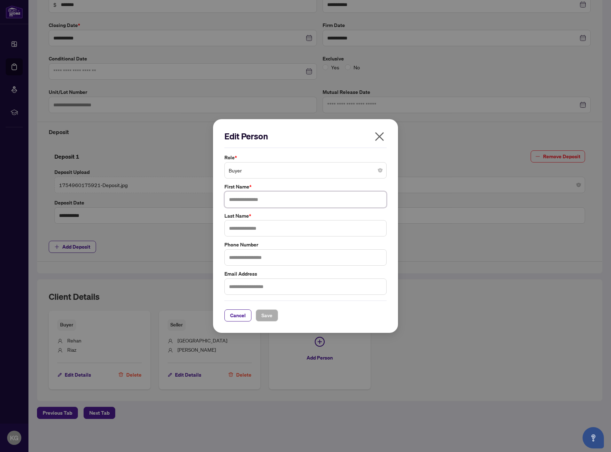
click at [266, 199] on input "text" at bounding box center [305, 199] width 162 height 16
type input "*****"
click at [269, 224] on input "text" at bounding box center [305, 228] width 162 height 16
type input "******"
click at [267, 315] on span "Save" at bounding box center [266, 315] width 11 height 11
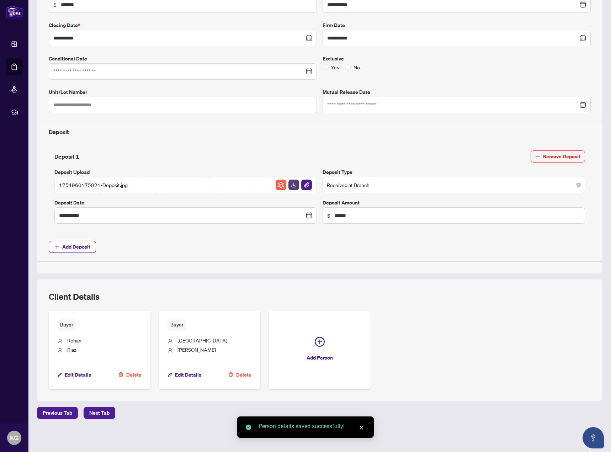
click at [399, 337] on div "Buyer Rehan Riaz Edit Details Delete Buyer Rooma Nadeem Edit Details Delete Add…" at bounding box center [320, 350] width 542 height 78
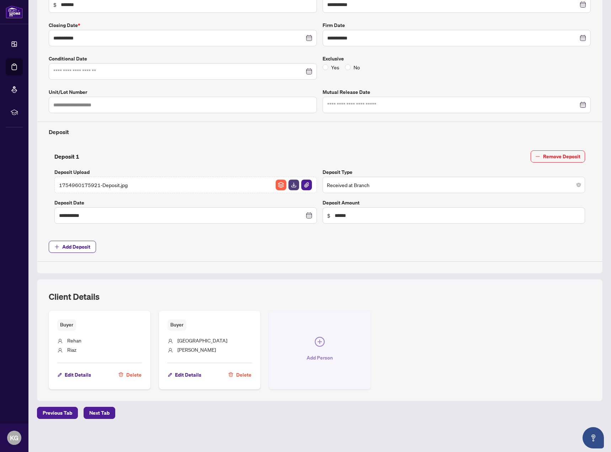
click at [320, 343] on icon "plus-circle" at bounding box center [320, 342] width 10 height 10
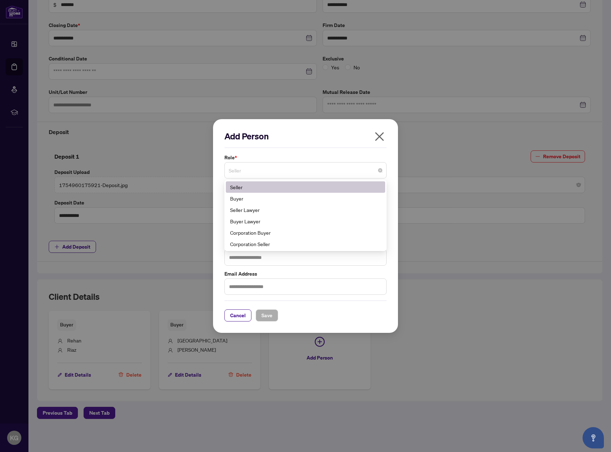
click at [286, 172] on span "Seller" at bounding box center [306, 171] width 154 height 14
click at [285, 221] on div "Buyer Lawyer" at bounding box center [305, 221] width 151 height 8
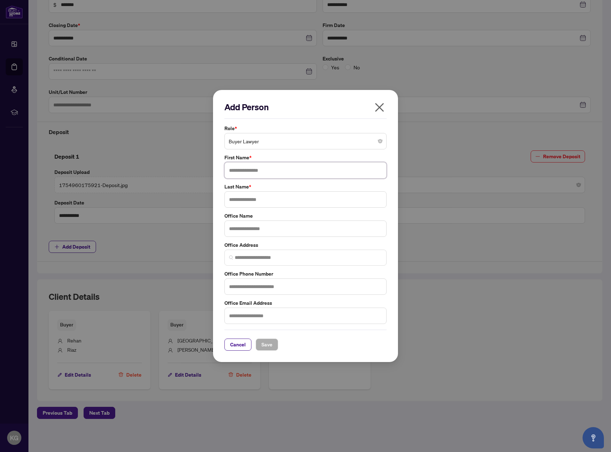
click at [271, 172] on input "text" at bounding box center [305, 170] width 162 height 16
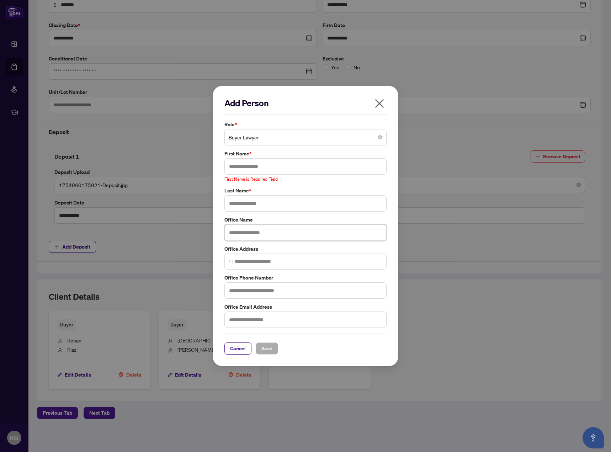
click at [252, 233] on input "text" at bounding box center [305, 232] width 162 height 16
paste input "**********"
type input "**********"
click at [262, 262] on input "search" at bounding box center [308, 261] width 147 height 7
paste input "**********"
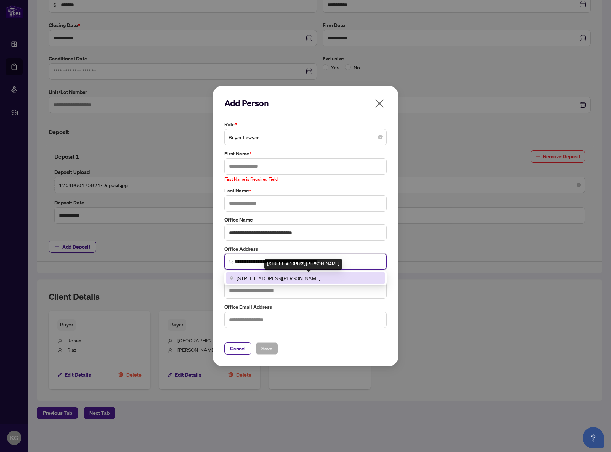
click at [261, 280] on span "1585 Markham Rd suite 405, Scarborough, Toronto, ON M1B 0B3, Canada" at bounding box center [278, 278] width 84 height 8
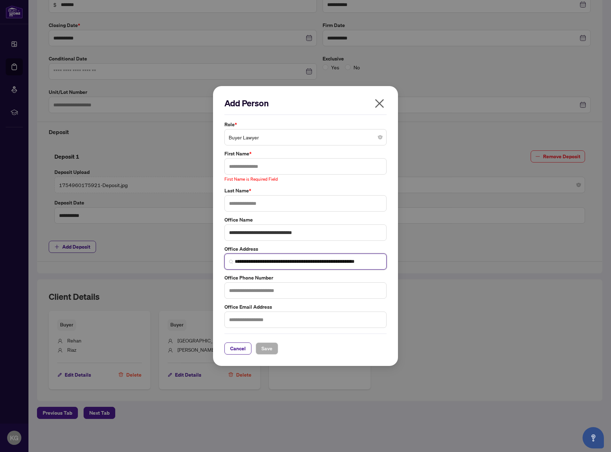
type input "**********"
click at [256, 291] on input "text" at bounding box center [305, 290] width 162 height 16
type input "**********"
click at [250, 320] on input "text" at bounding box center [305, 319] width 162 height 16
click at [282, 317] on input "text" at bounding box center [305, 319] width 162 height 16
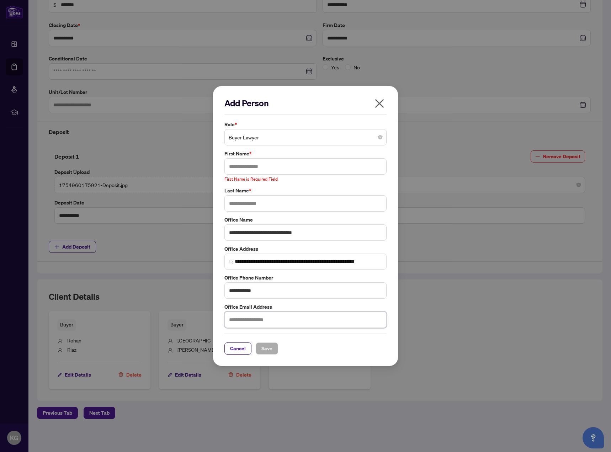
paste input "**********"
type input "**********"
click at [261, 167] on input "text" at bounding box center [305, 166] width 162 height 16
click at [241, 169] on input "text" at bounding box center [305, 166] width 162 height 16
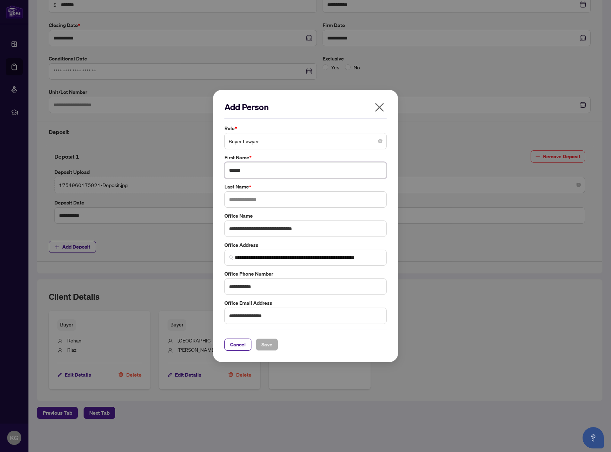
type input "******"
click at [246, 203] on input "text" at bounding box center [305, 199] width 162 height 16
type input "******"
click at [268, 348] on span "Save" at bounding box center [266, 344] width 11 height 11
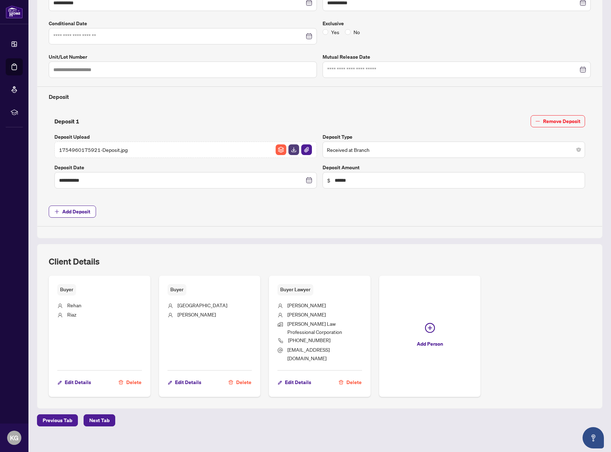
scroll to position [0, 0]
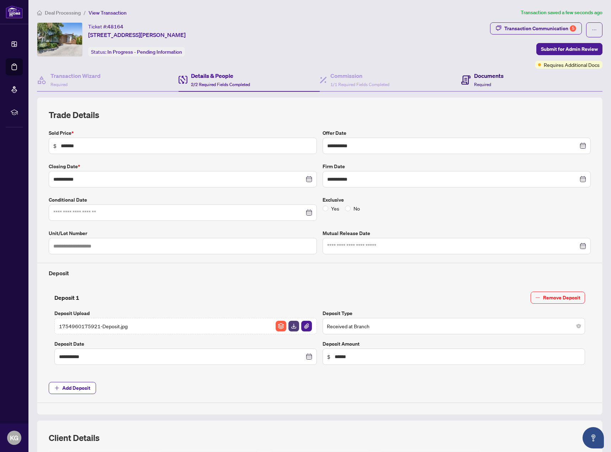
click at [487, 79] on h4 "Documents" at bounding box center [489, 75] width 30 height 9
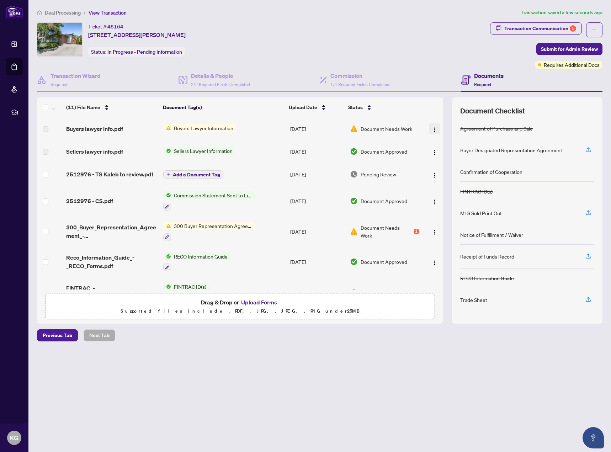
click at [435, 125] on button "button" at bounding box center [434, 128] width 11 height 11
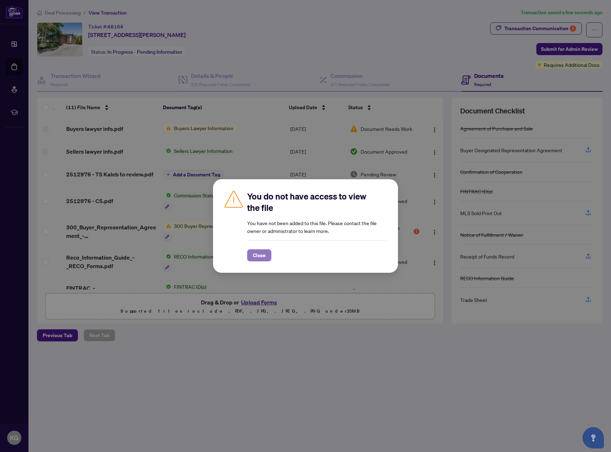
click at [259, 256] on span "Close" at bounding box center [259, 255] width 13 height 11
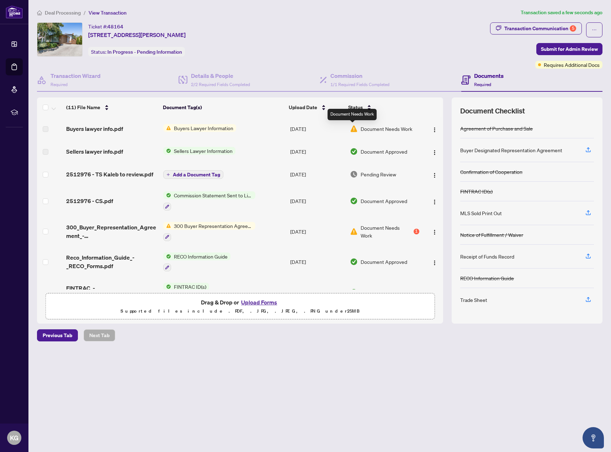
click at [354, 130] on img at bounding box center [354, 129] width 8 height 8
click at [178, 130] on span "Buyers Lawyer Information" at bounding box center [203, 128] width 65 height 8
click at [181, 148] on span "Buyers Lawyer Information" at bounding box center [199, 152] width 65 height 8
click at [48, 128] on label at bounding box center [46, 129] width 6 height 8
click at [226, 119] on td "Buyers Lawyer Information" at bounding box center [223, 128] width 127 height 23
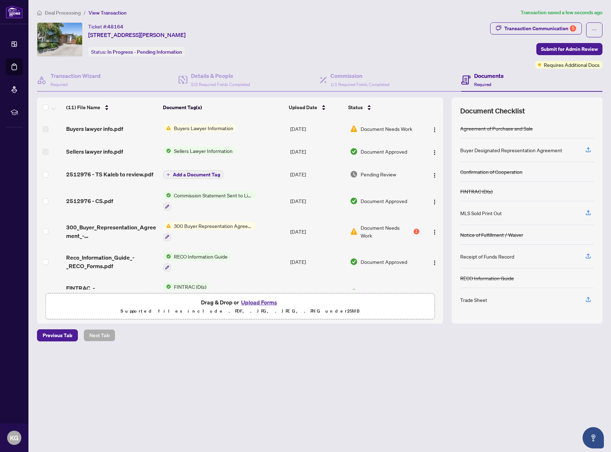
click at [260, 123] on td "Buyers Lawyer Information" at bounding box center [223, 128] width 127 height 23
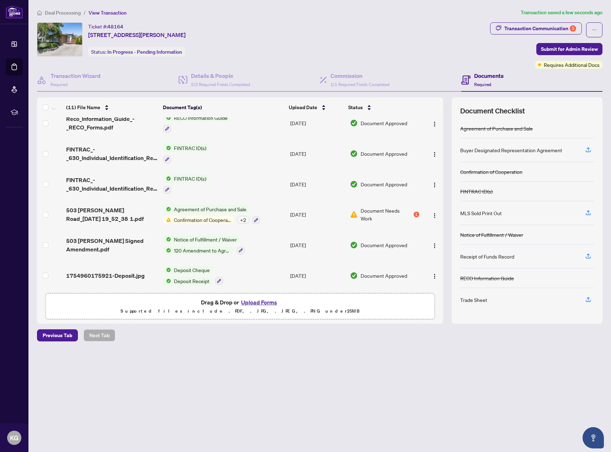
scroll to position [141, 0]
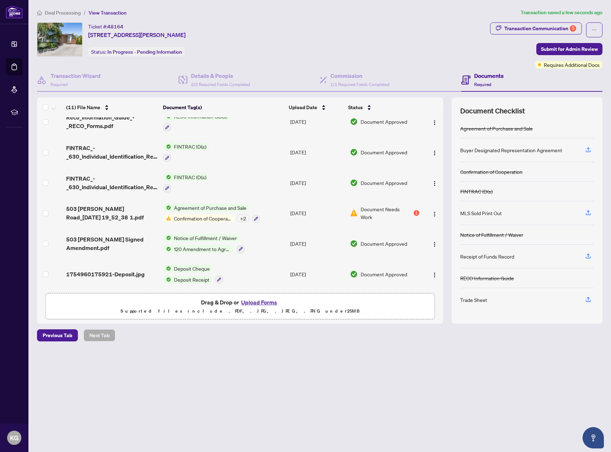
click at [215, 217] on span "Confirmation of Cooperation" at bounding box center [202, 218] width 63 height 8
click at [213, 250] on span "Confirmation of Cooperation" at bounding box center [210, 251] width 68 height 8
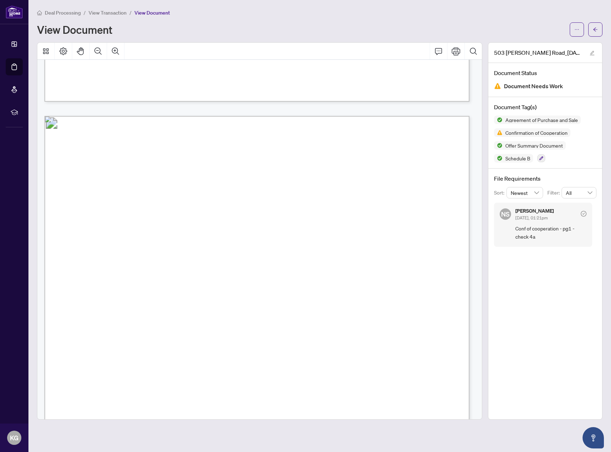
scroll to position [2505, 0]
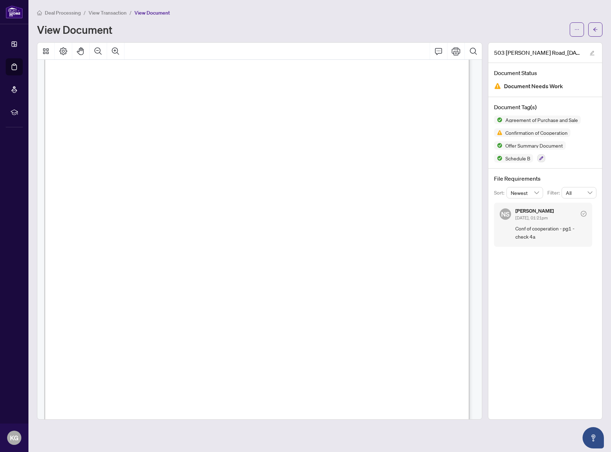
click at [102, 13] on span "View Transaction" at bounding box center [108, 13] width 38 height 6
